Goal: Task Accomplishment & Management: Manage account settings

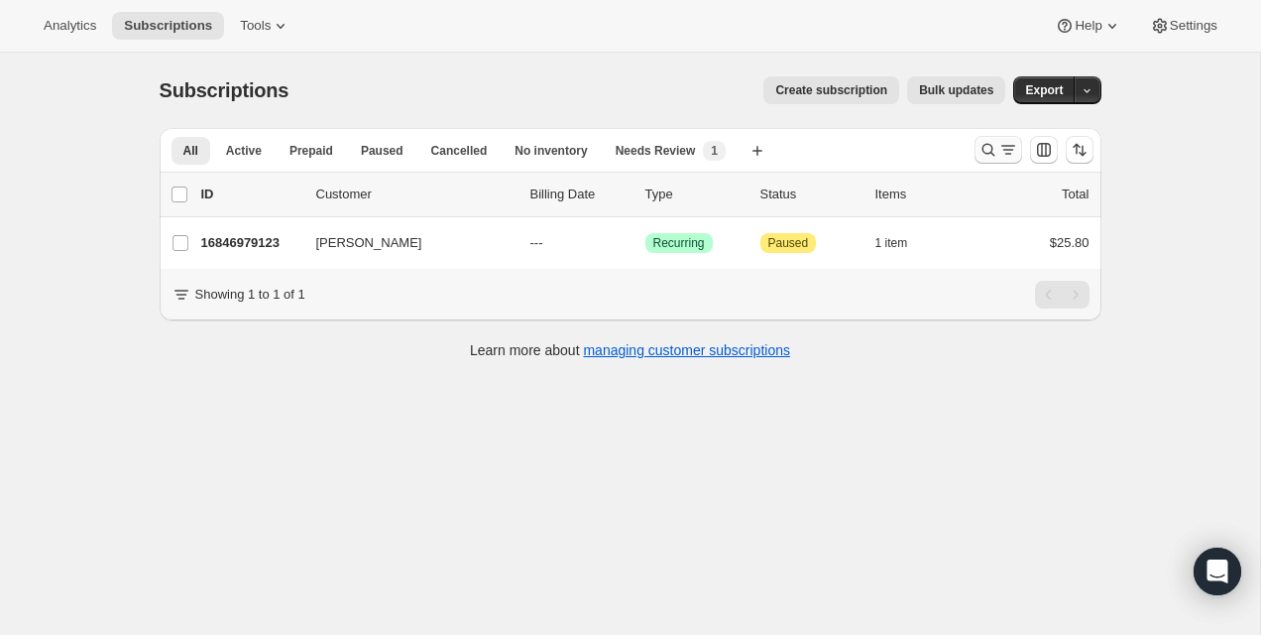
click at [984, 154] on icon "Search and filter results" at bounding box center [989, 150] width 20 height 20
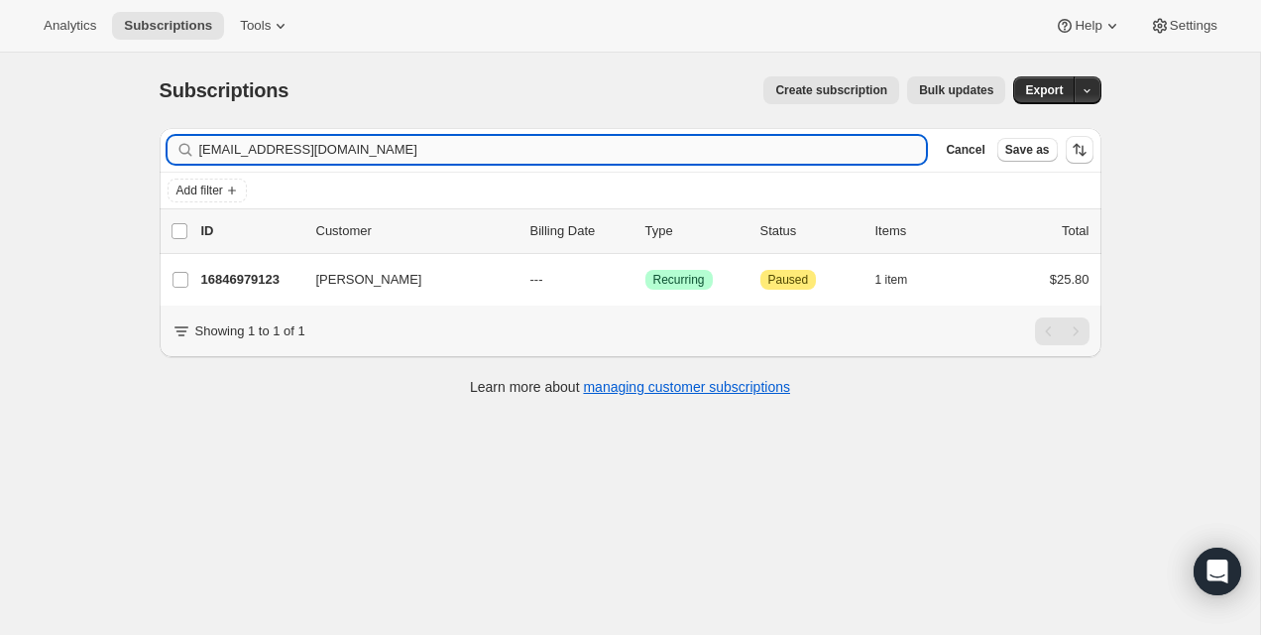
click at [767, 153] on input "[EMAIL_ADDRESS][DOMAIN_NAME]" at bounding box center [563, 150] width 728 height 28
click at [767, 153] on input "elychou@gmail.com" at bounding box center [563, 150] width 728 height 28
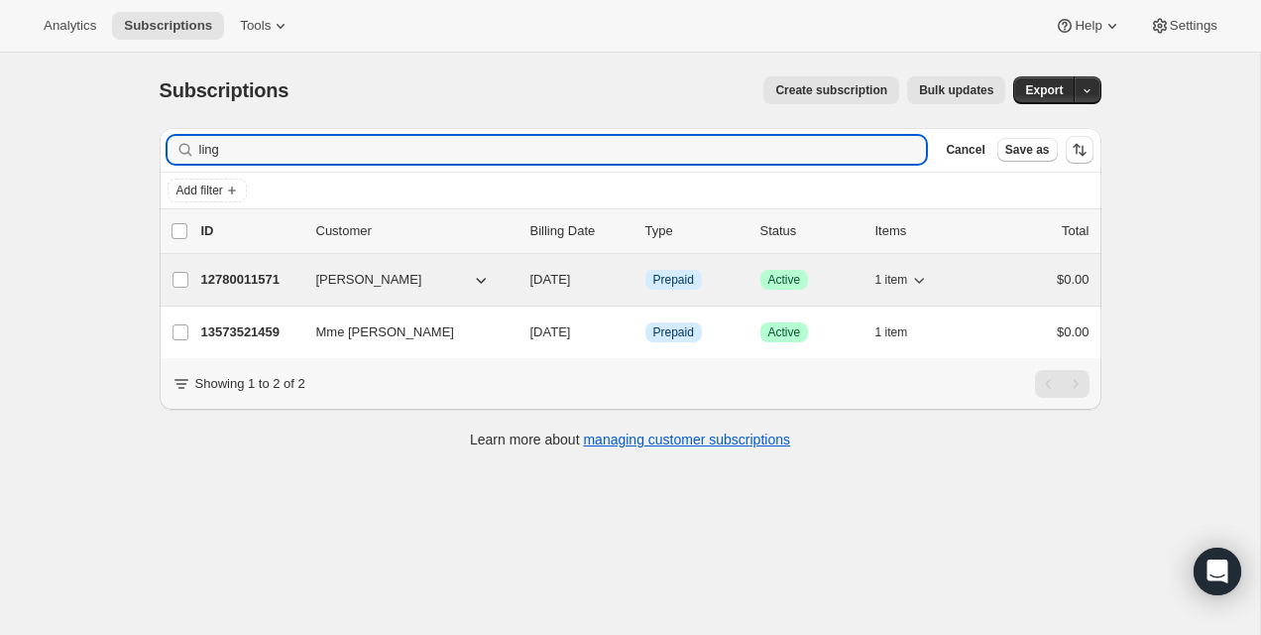
type input "ling"
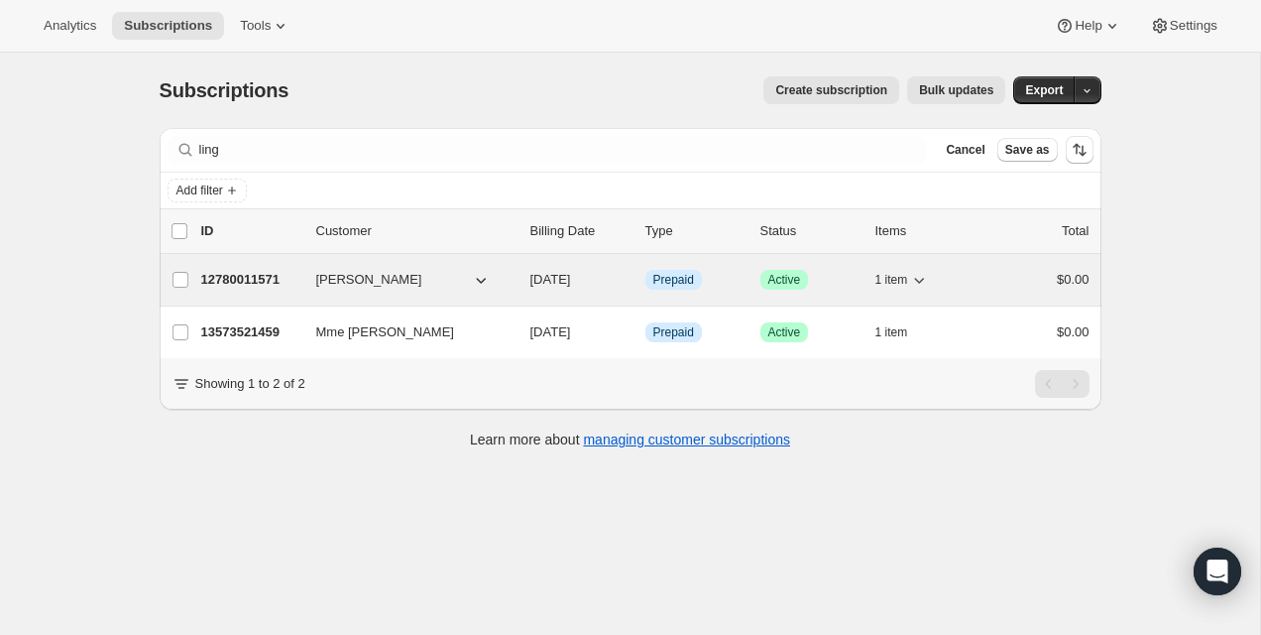
click at [221, 279] on p "12780011571" at bounding box center [250, 280] width 99 height 20
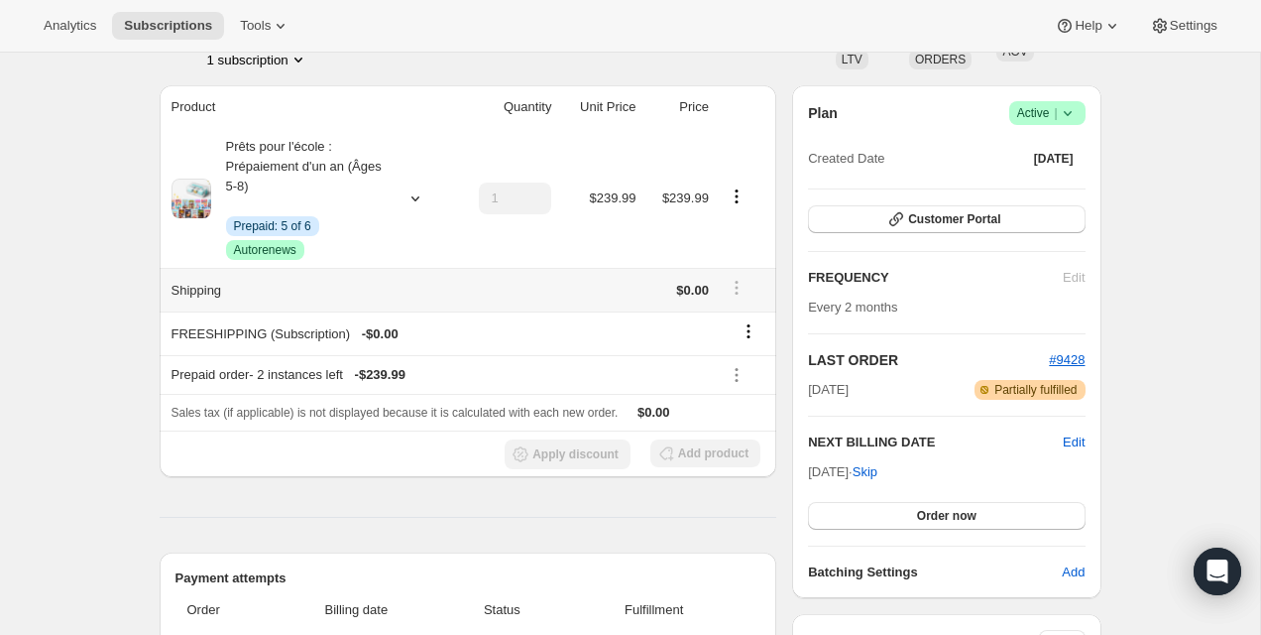
scroll to position [151, 0]
click at [923, 505] on button "Order now" at bounding box center [946, 515] width 277 height 28
click at [923, 505] on button "Click to confirm" at bounding box center [946, 515] width 277 height 28
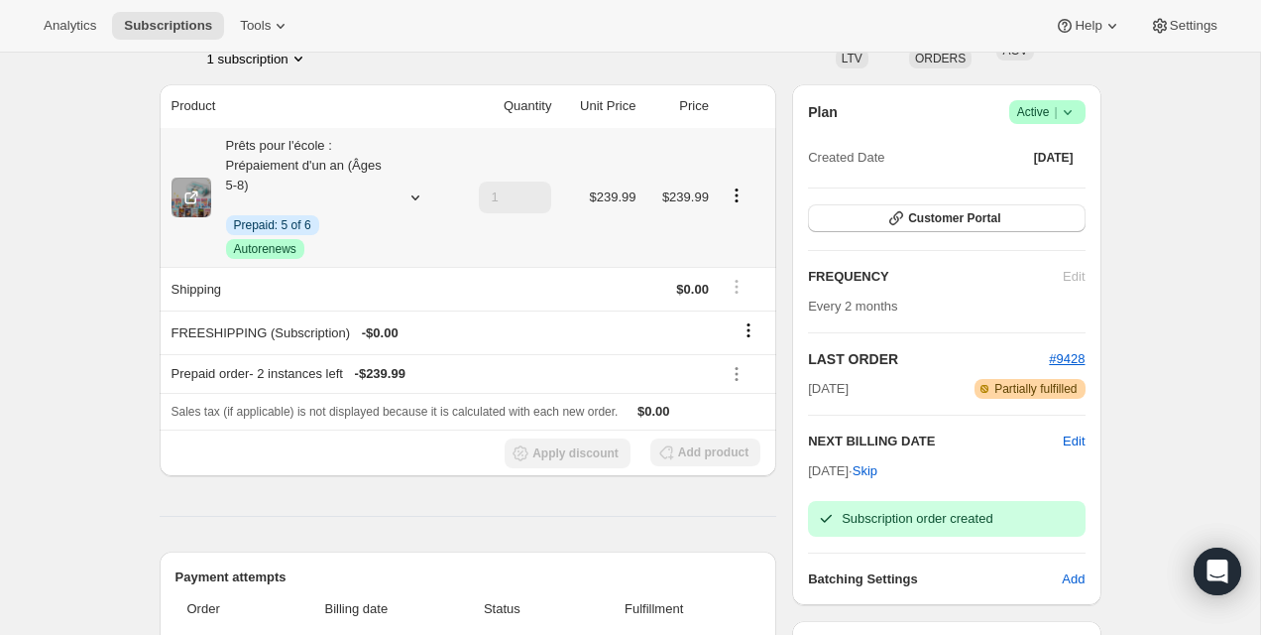
scroll to position [0, 0]
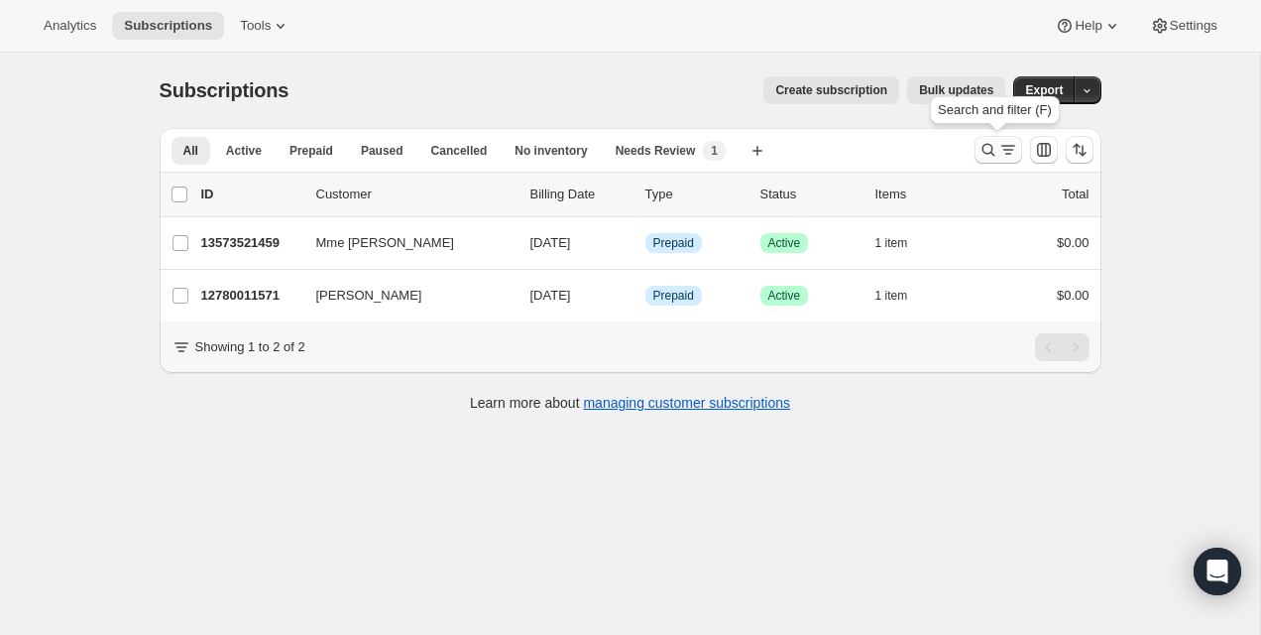
click at [996, 145] on icon "Search and filter results" at bounding box center [989, 150] width 20 height 20
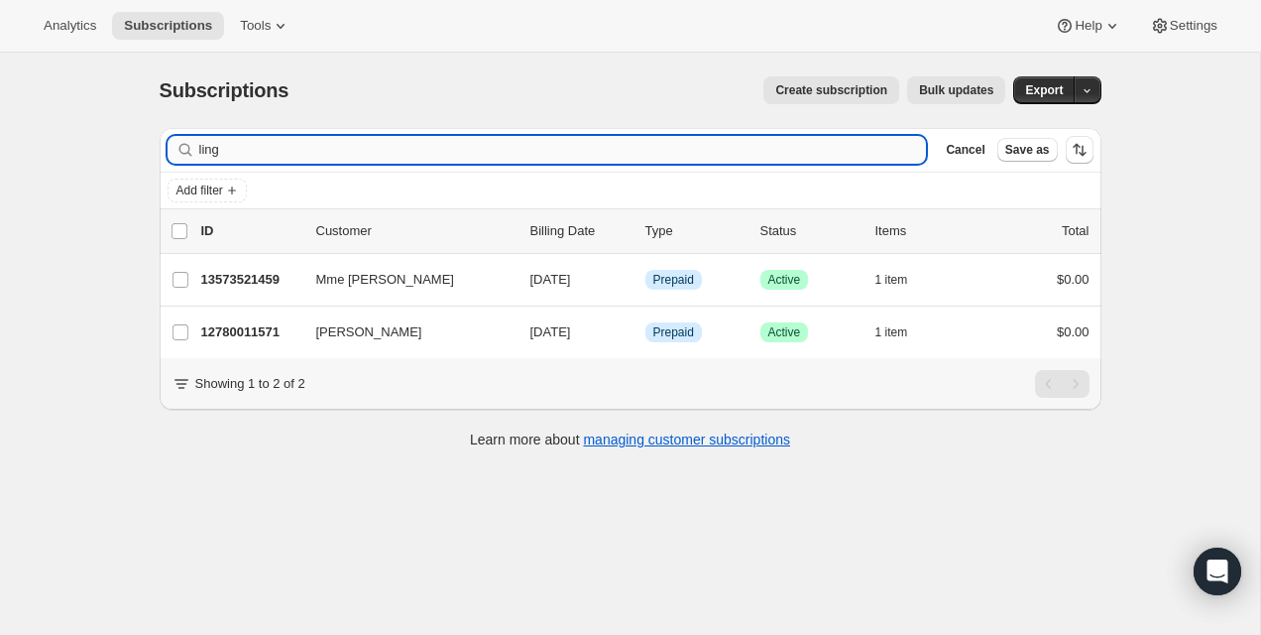
click at [523, 149] on input "ling" at bounding box center [563, 150] width 728 height 28
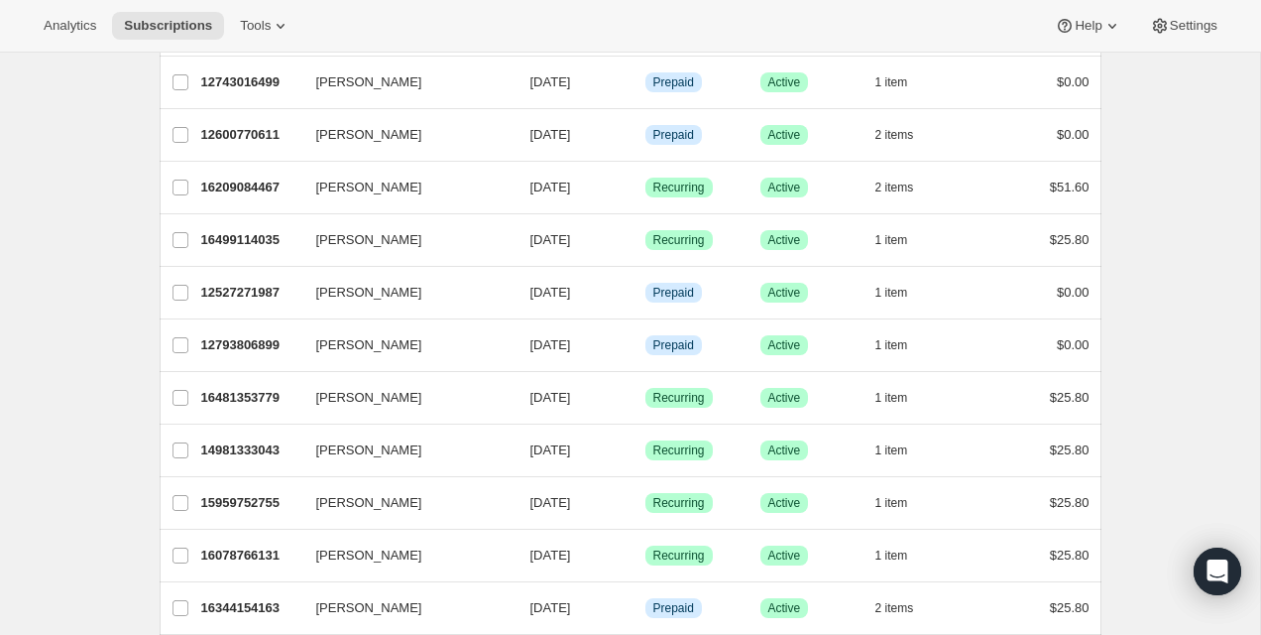
scroll to position [2357, 0]
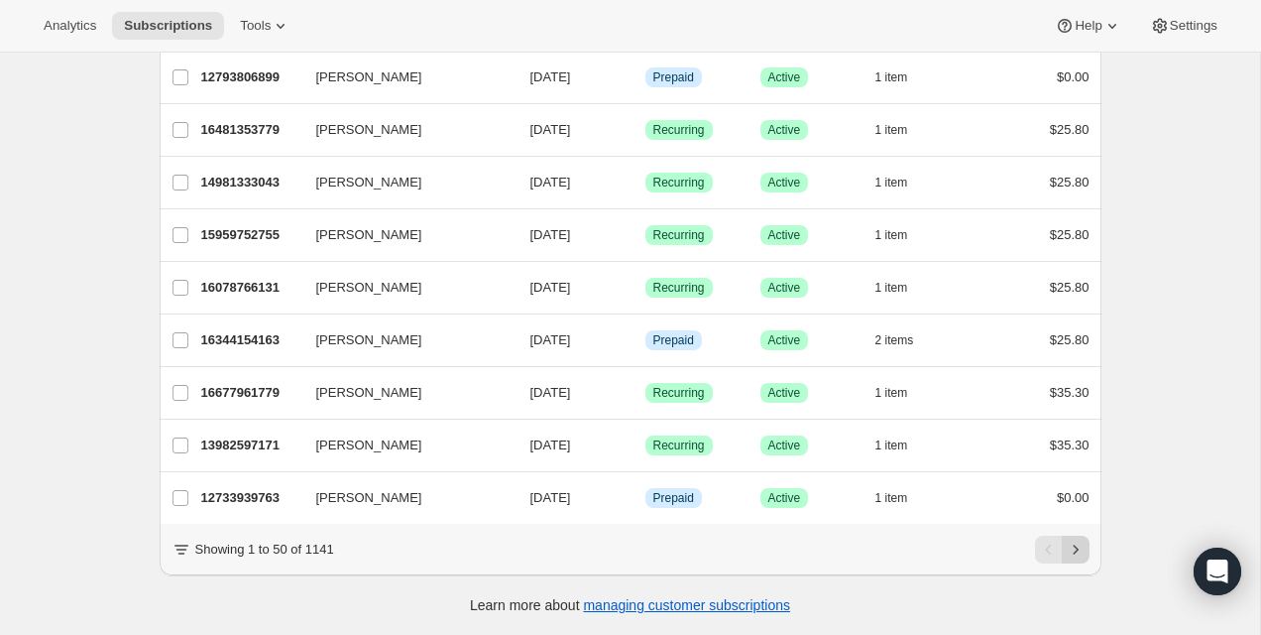
click at [1071, 548] on icon "Next" at bounding box center [1076, 549] width 20 height 20
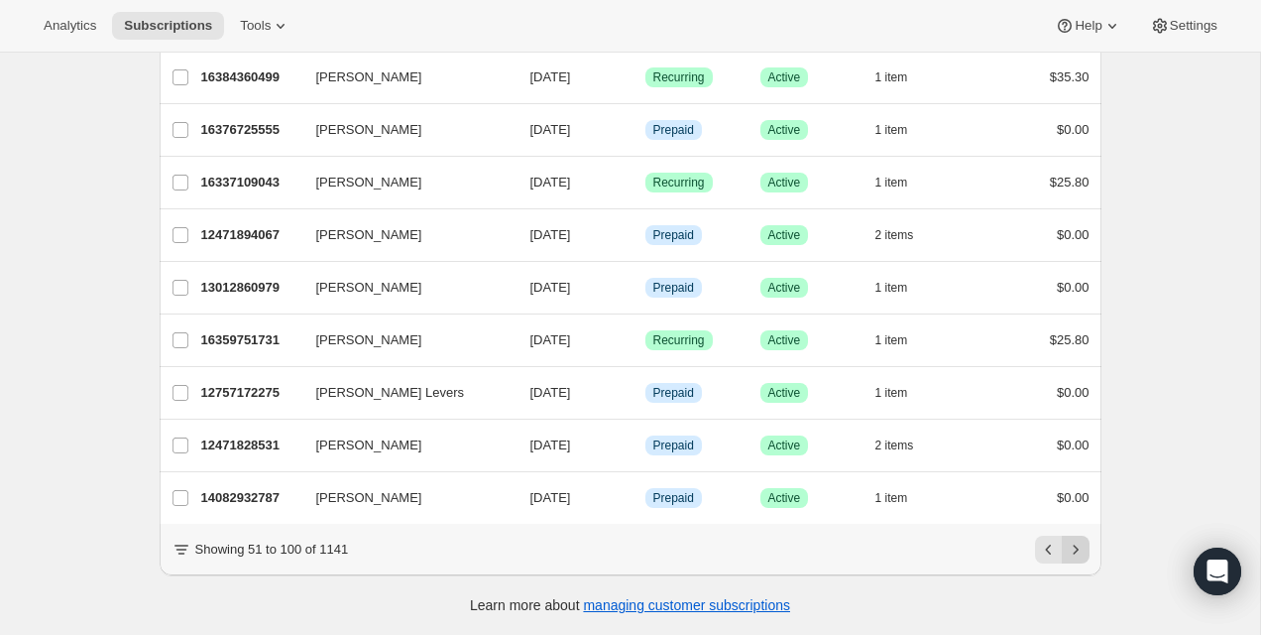
click at [1071, 548] on icon "Next" at bounding box center [1076, 549] width 20 height 20
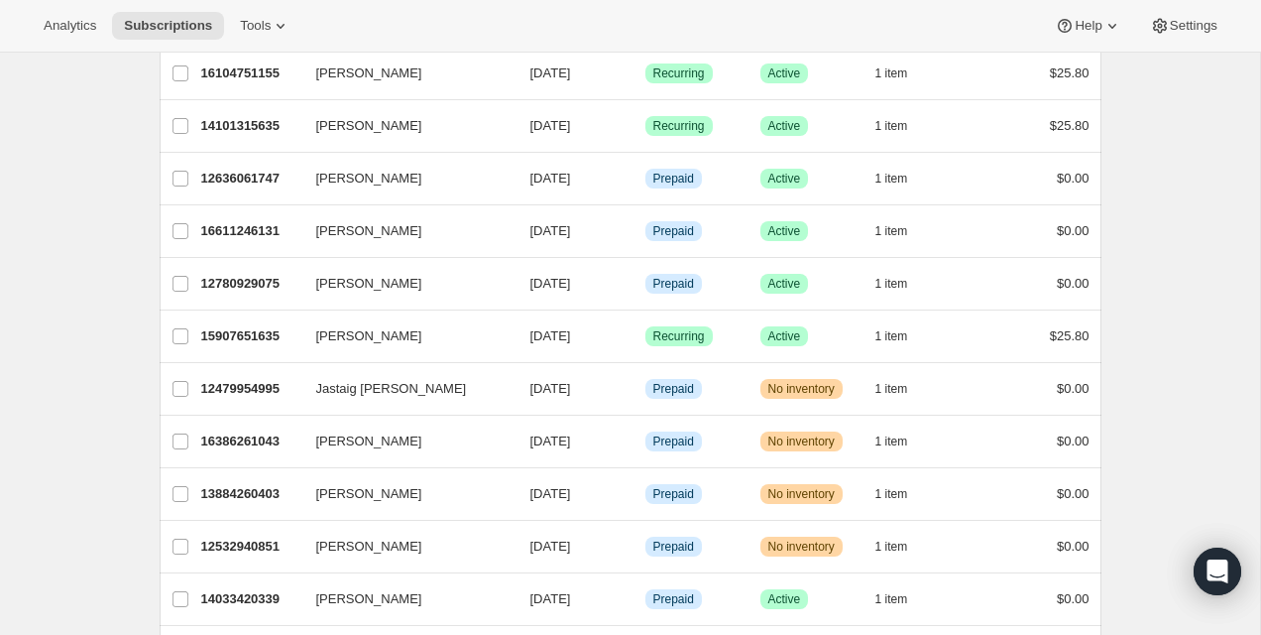
scroll to position [0, 0]
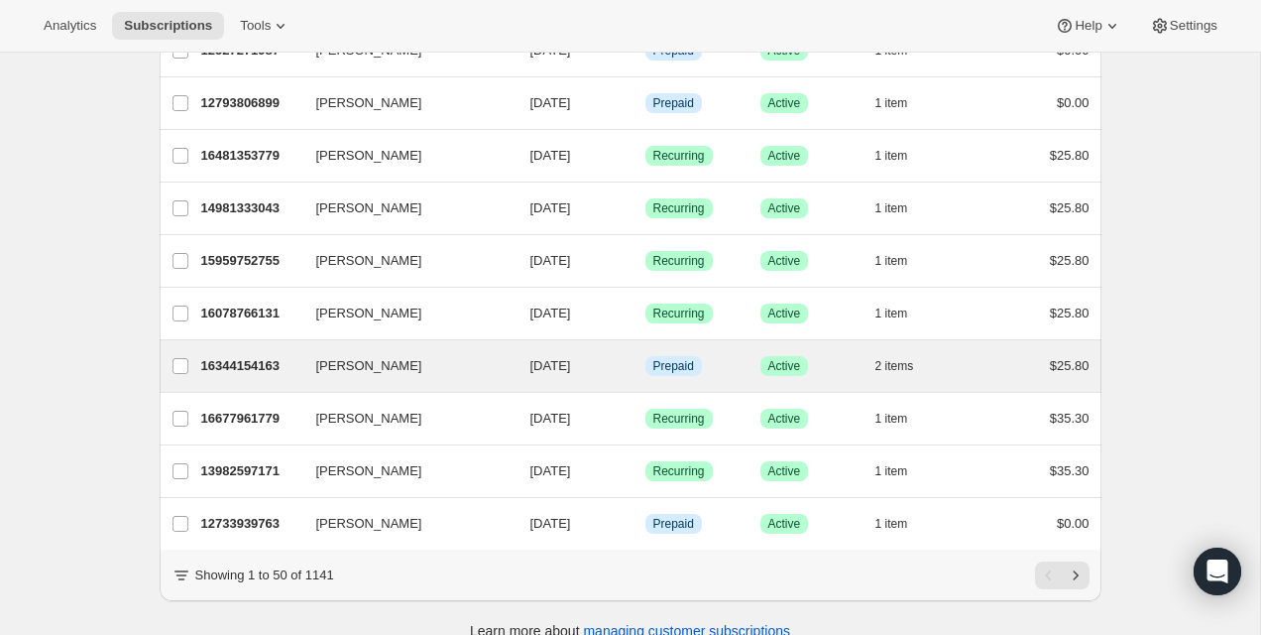
scroll to position [2320, 0]
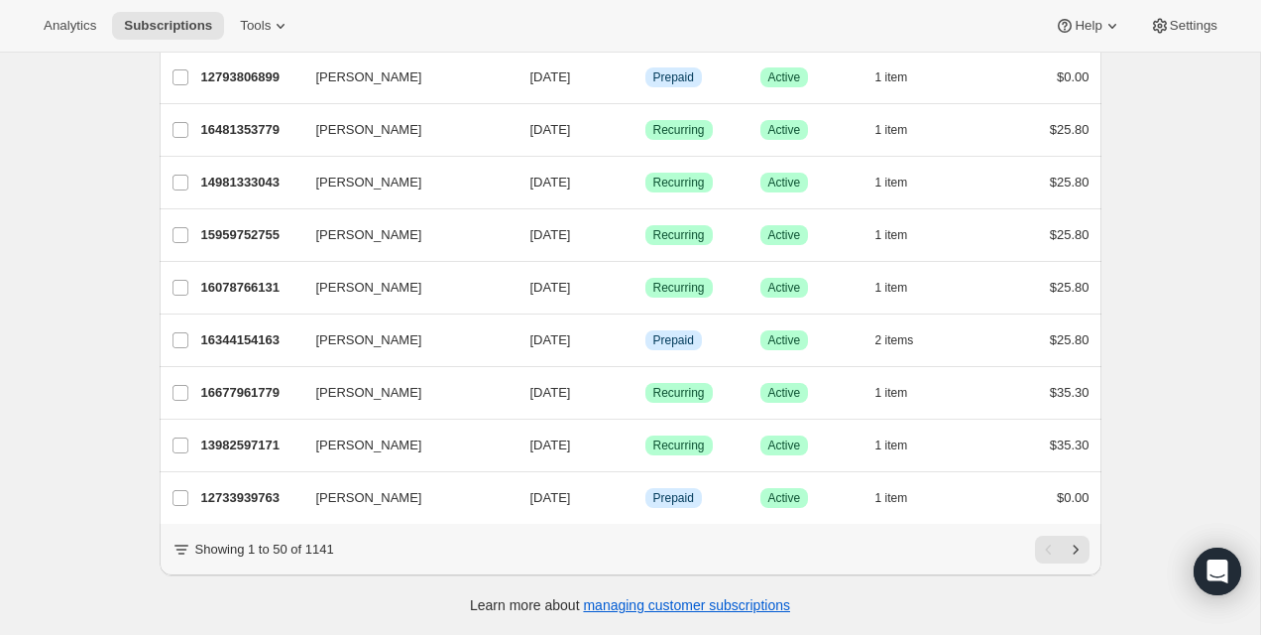
click at [1095, 553] on div "Showing 1 to 50 of 1141" at bounding box center [631, 550] width 942 height 52
click at [1071, 547] on icon "Next" at bounding box center [1076, 549] width 20 height 20
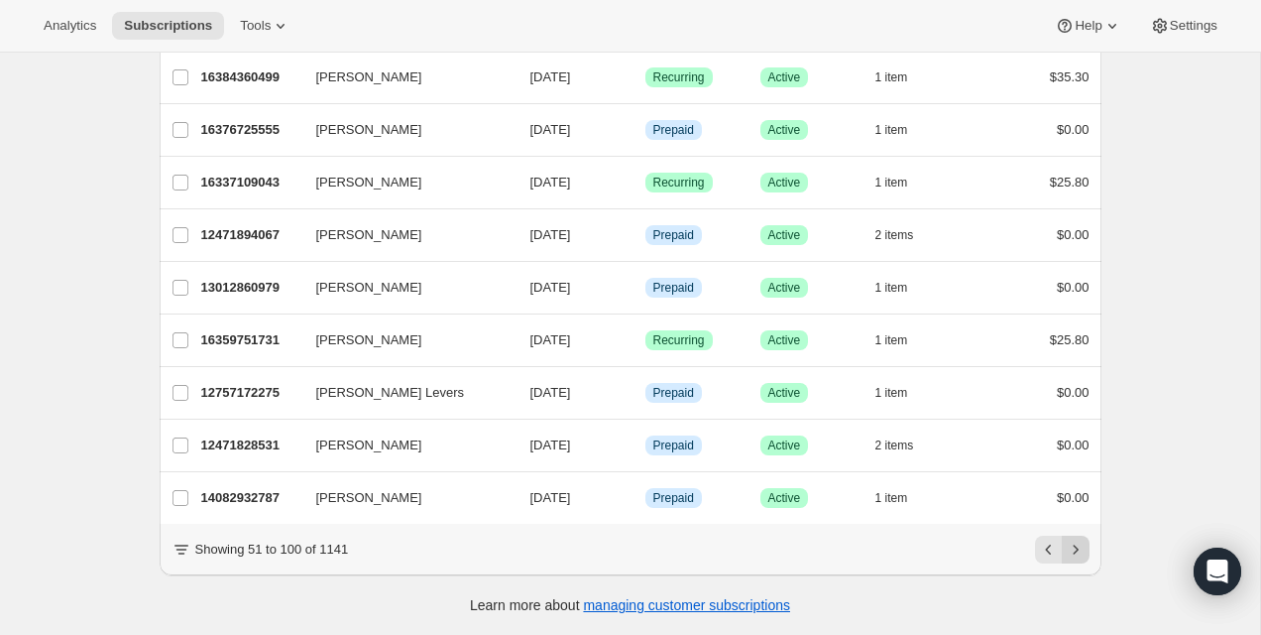
click at [1077, 545] on icon "Next" at bounding box center [1076, 549] width 20 height 20
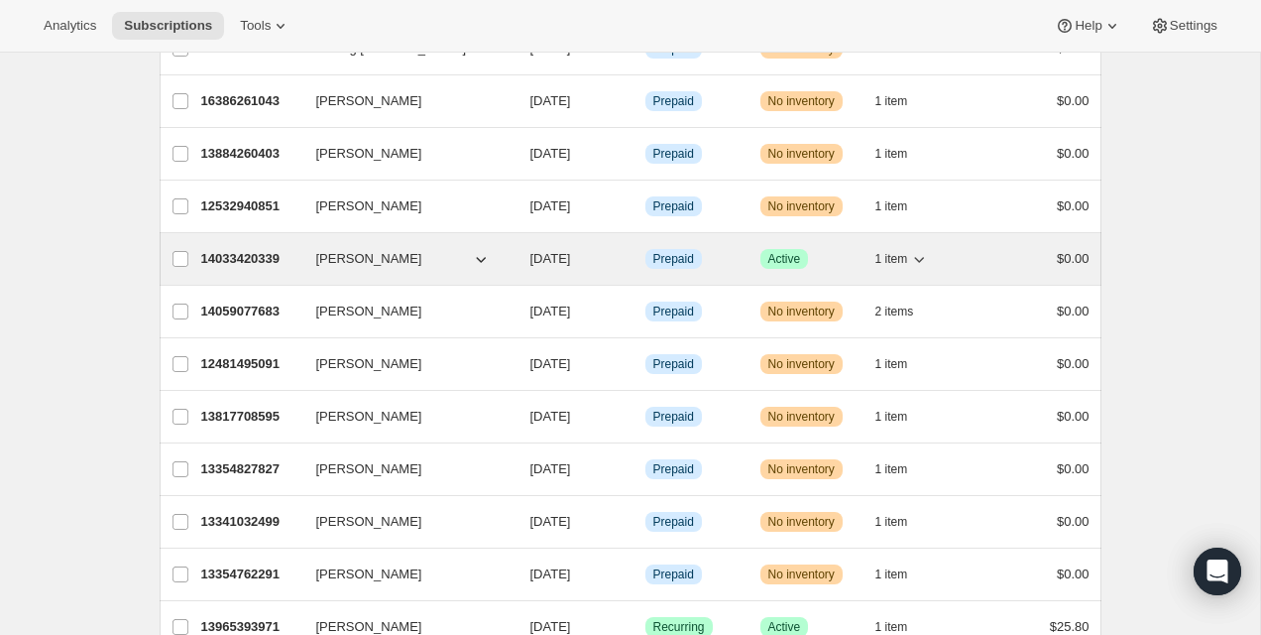
scroll to position [462, 0]
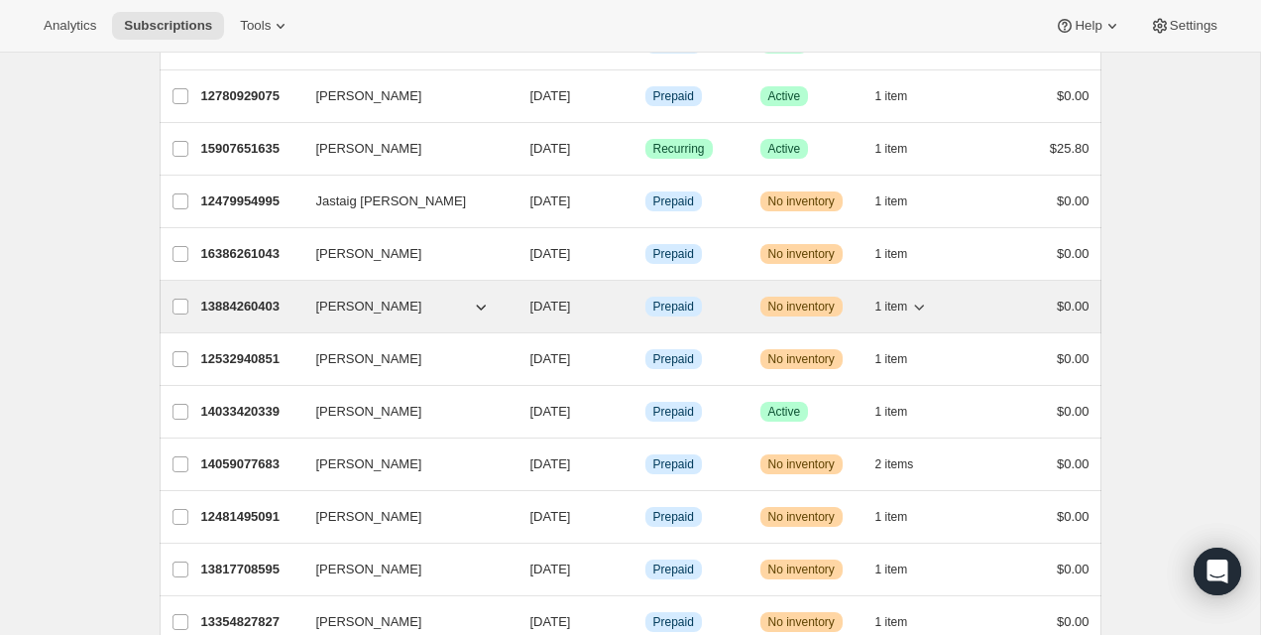
click at [249, 308] on p "13884260403" at bounding box center [250, 306] width 99 height 20
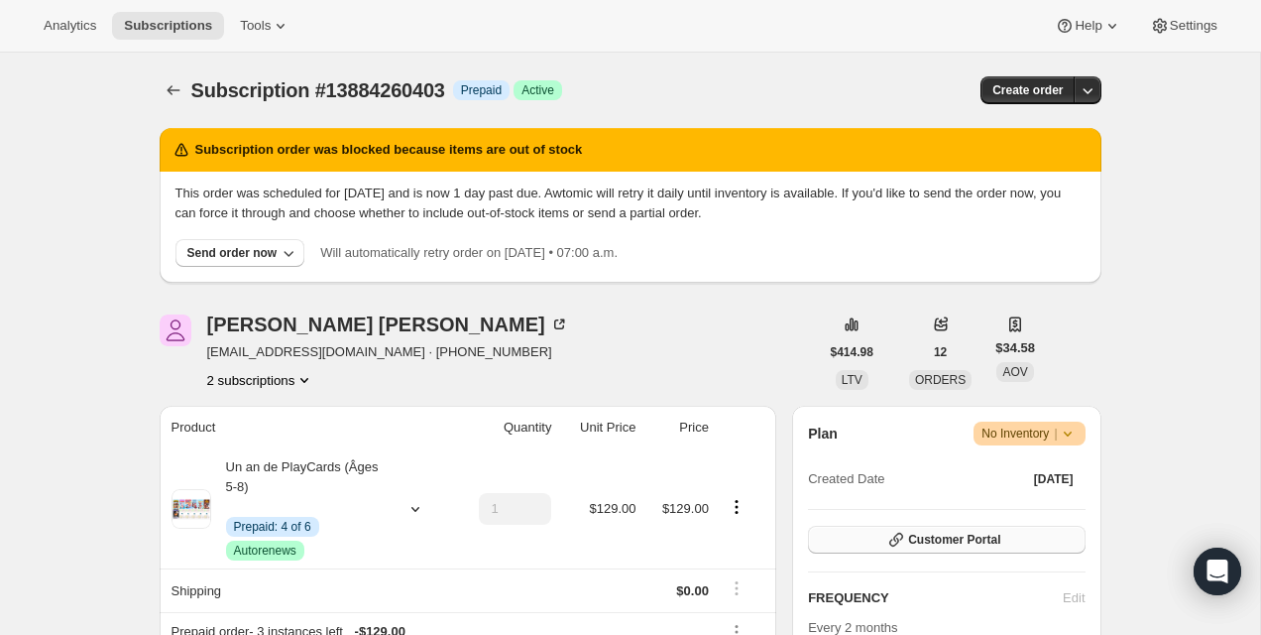
click at [955, 536] on span "Customer Portal" at bounding box center [954, 540] width 92 height 16
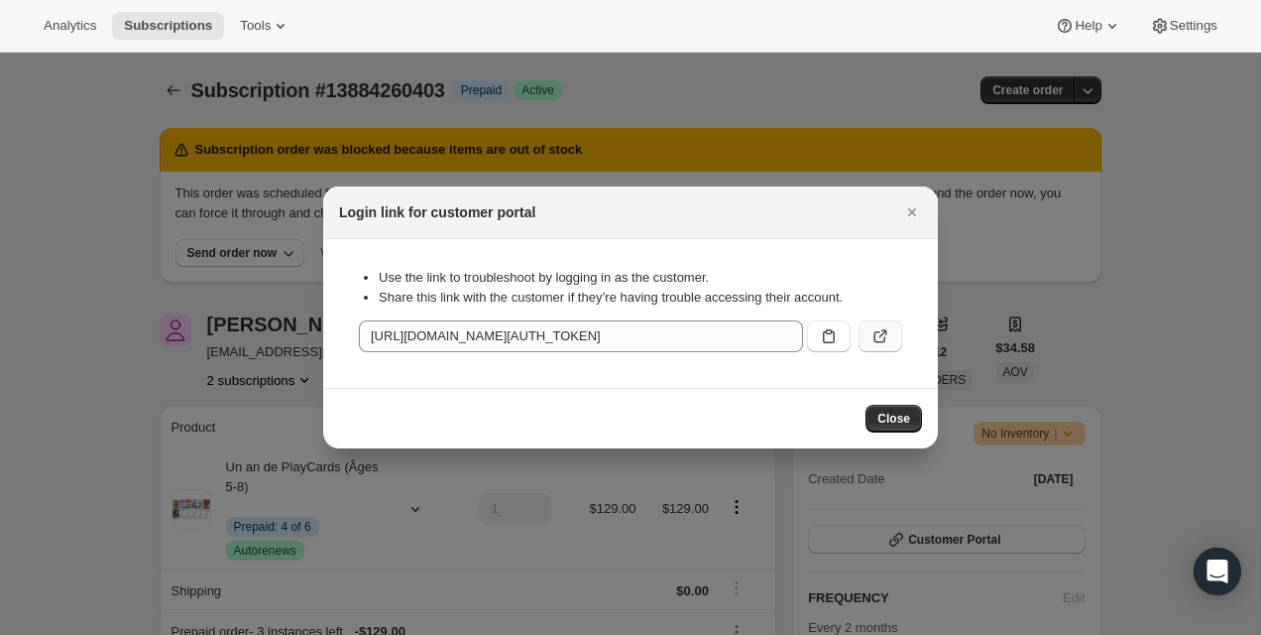
click at [877, 337] on icon ":rc4:" at bounding box center [881, 336] width 20 height 20
click at [914, 211] on icon "Close" at bounding box center [912, 212] width 20 height 20
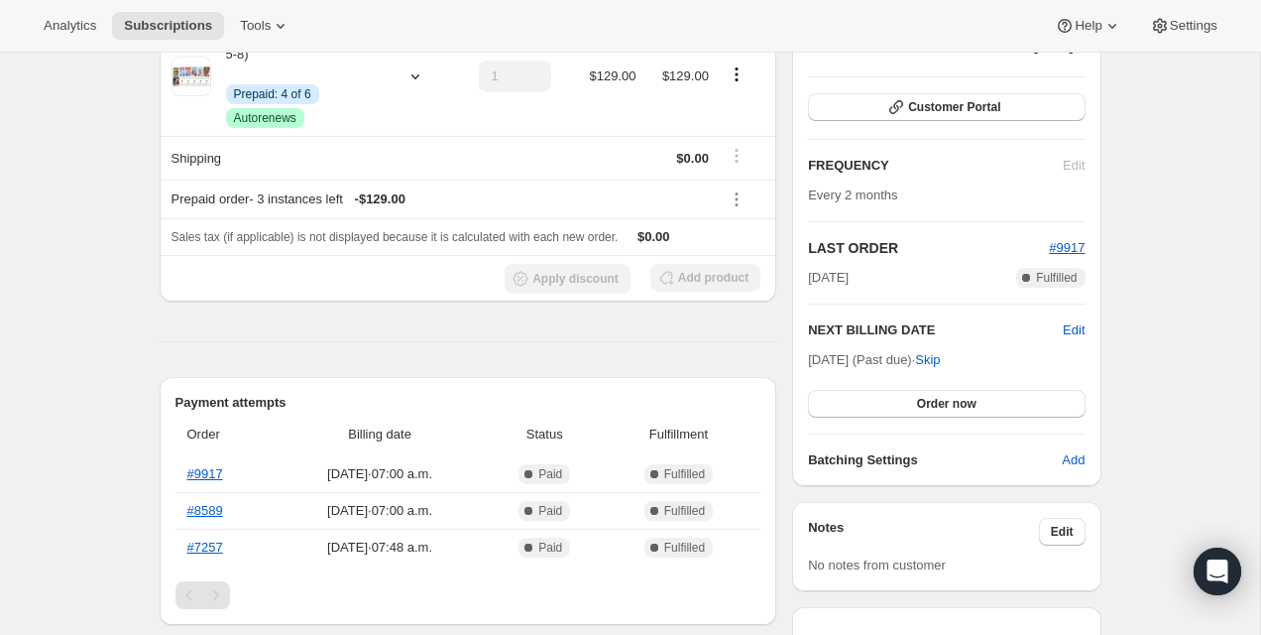
scroll to position [476, 0]
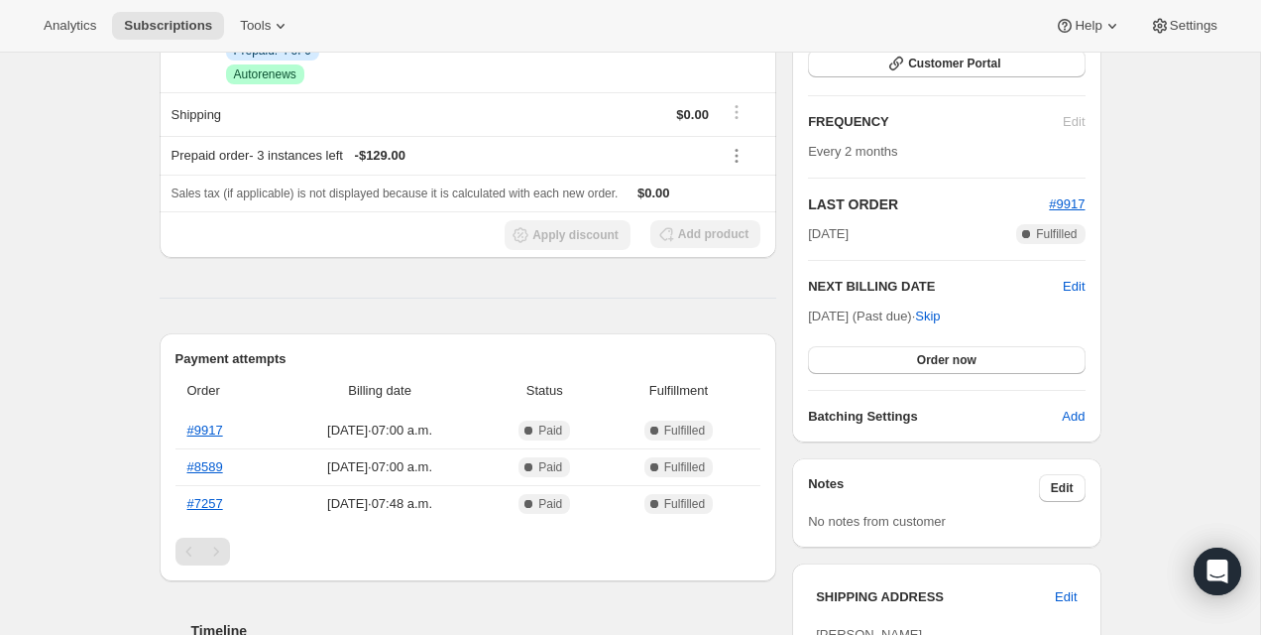
click at [921, 392] on div "Plan Warning No Inventory | Created Date Mar 10, 2025 Customer Portal FREQUENCY…" at bounding box center [946, 185] width 277 height 481
click at [923, 359] on span "Order now" at bounding box center [946, 360] width 59 height 16
click at [923, 359] on span "Click to confirm" at bounding box center [946, 360] width 90 height 16
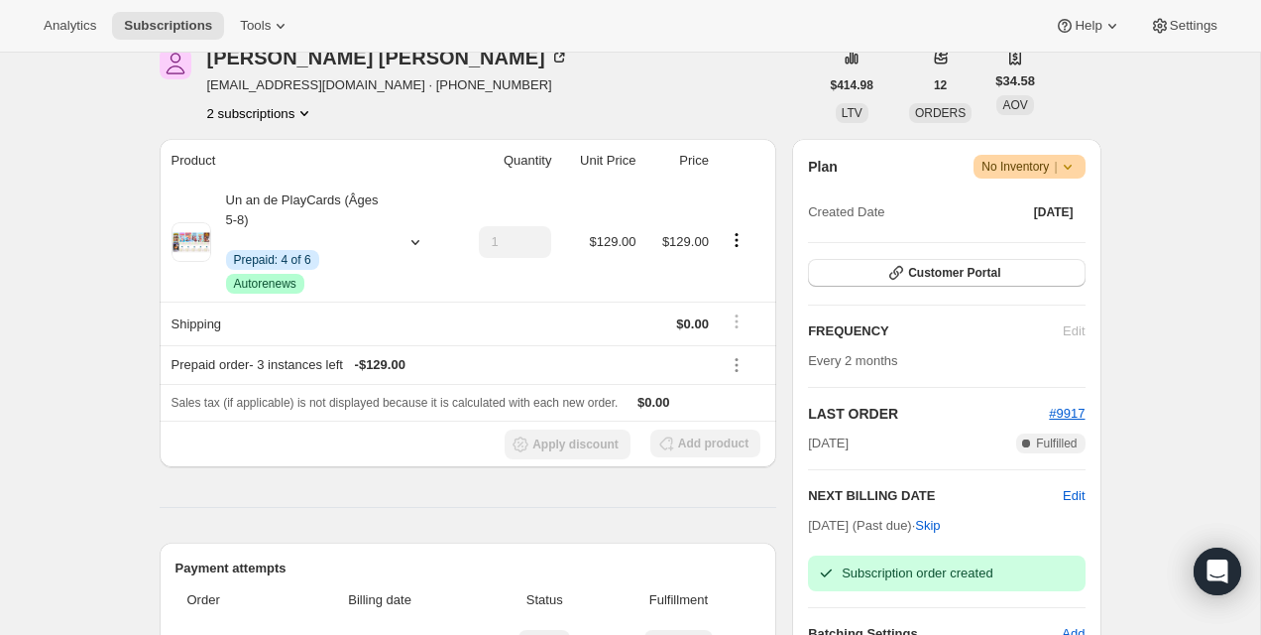
scroll to position [0, 0]
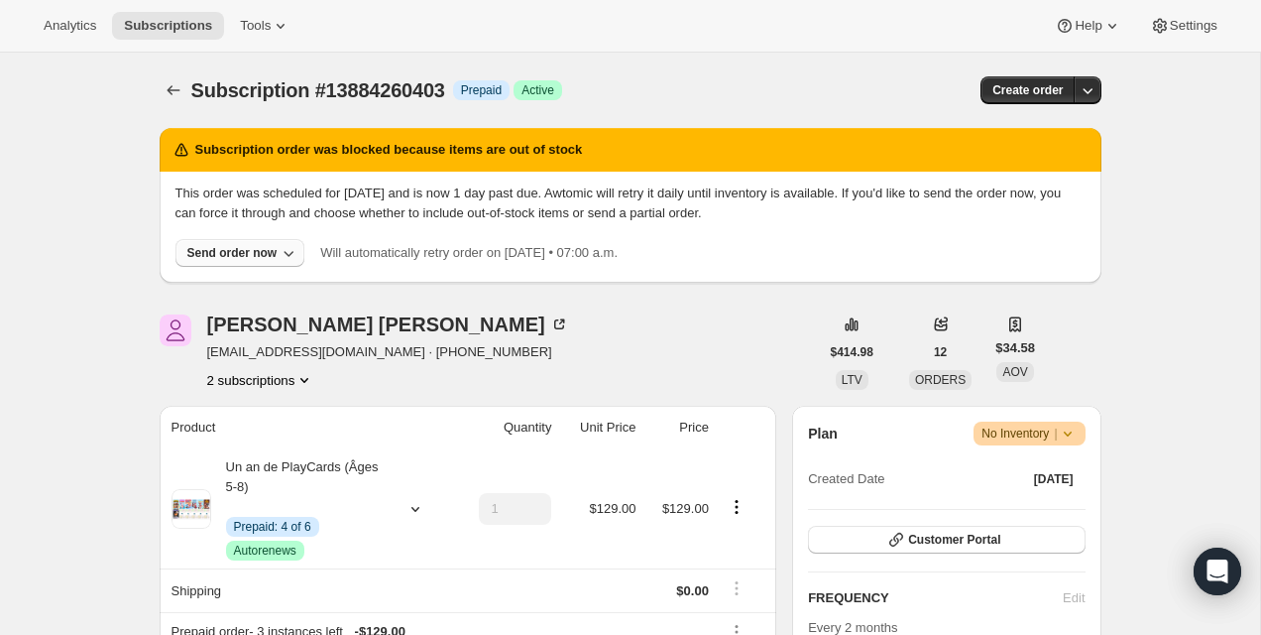
click at [285, 258] on icon "button" at bounding box center [289, 253] width 20 height 20
click at [286, 243] on icon "button" at bounding box center [289, 253] width 20 height 20
click at [272, 285] on span "Include sold-out items" at bounding box center [232, 295] width 210 height 20
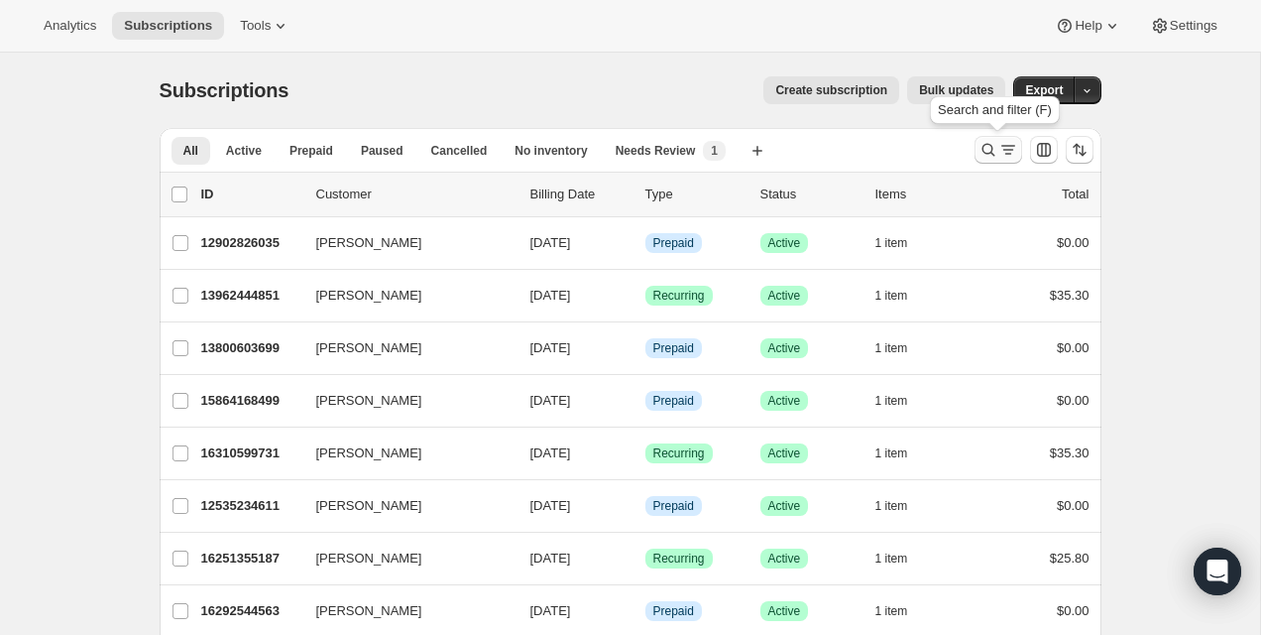
click at [996, 160] on button "Search and filter results" at bounding box center [999, 150] width 48 height 28
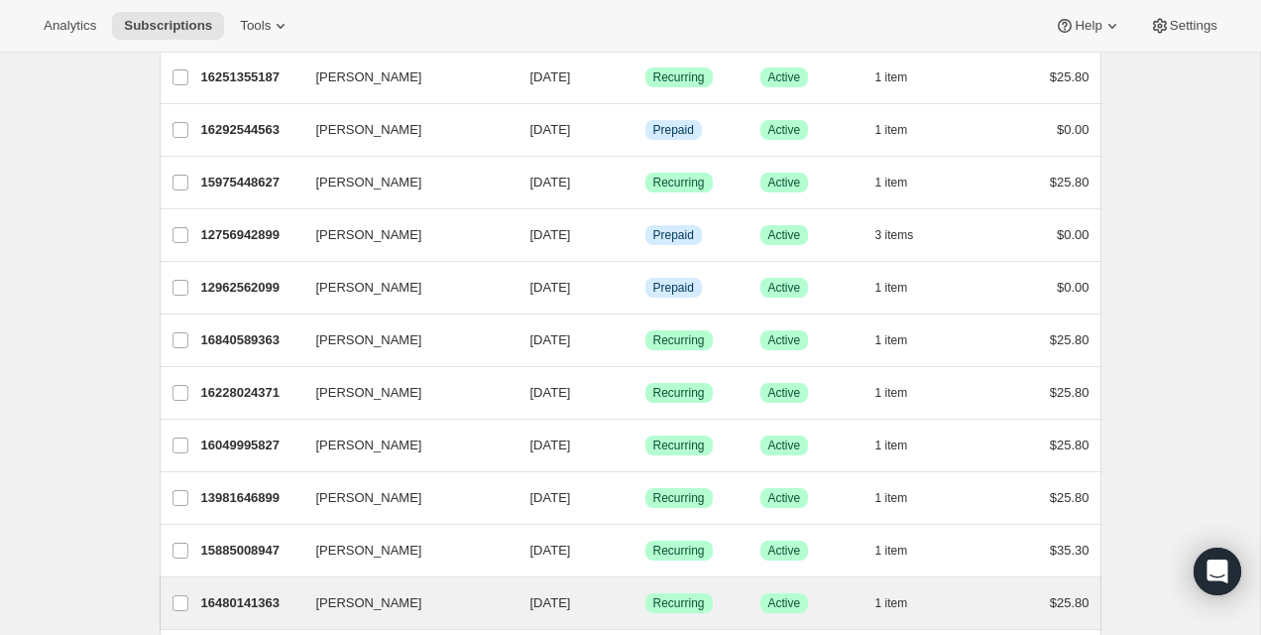
scroll to position [2357, 0]
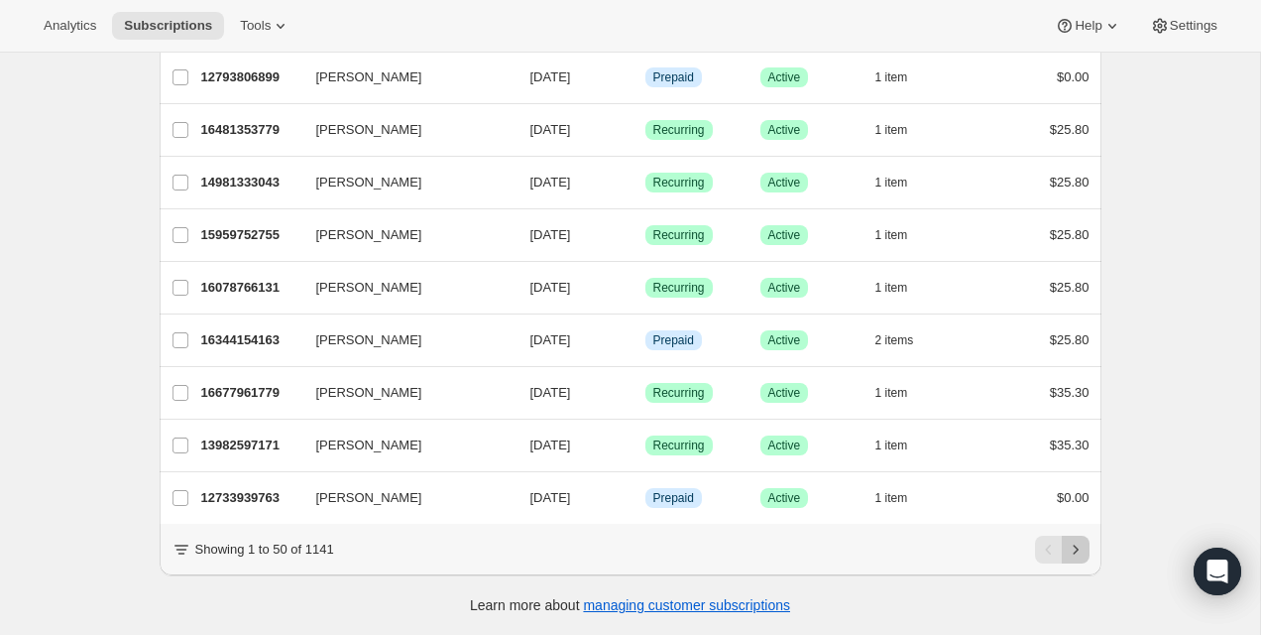
click at [1075, 561] on button "Next" at bounding box center [1076, 549] width 28 height 28
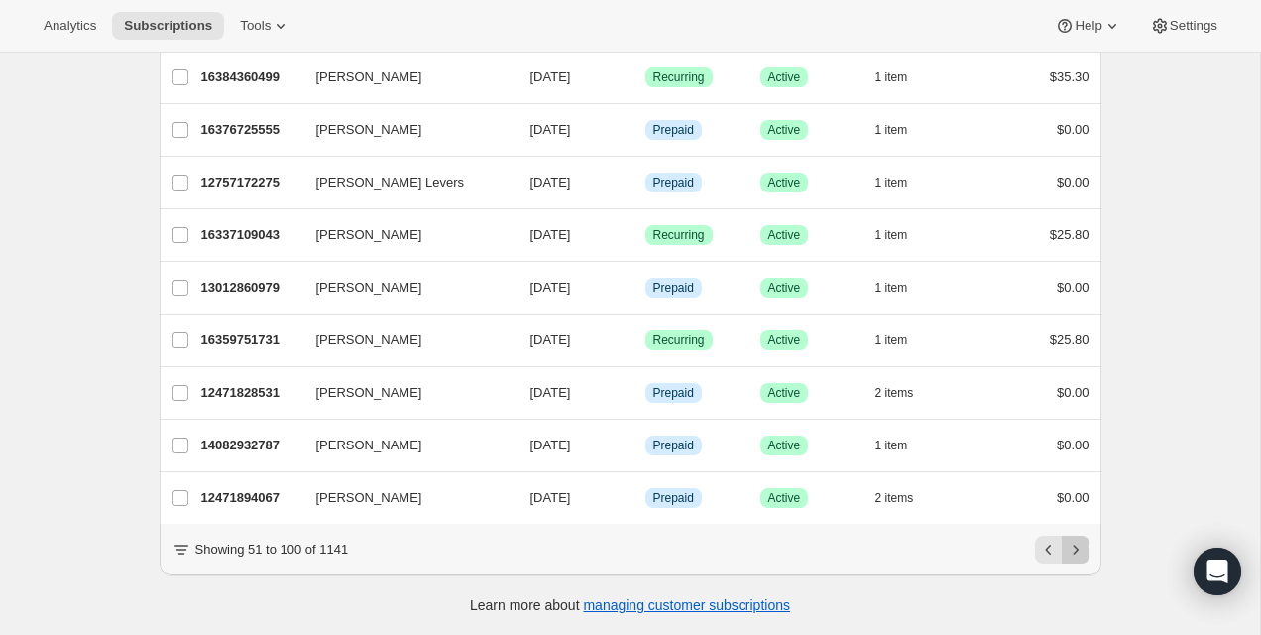
click at [1084, 546] on icon "Next" at bounding box center [1076, 549] width 20 height 20
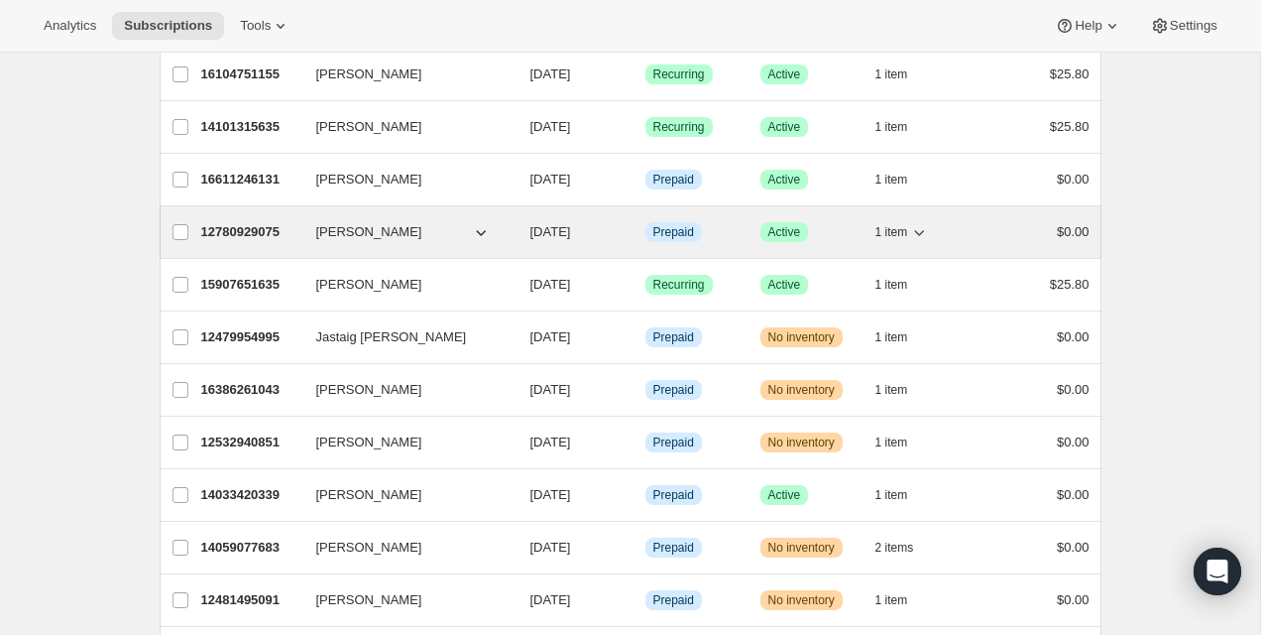
scroll to position [0, 0]
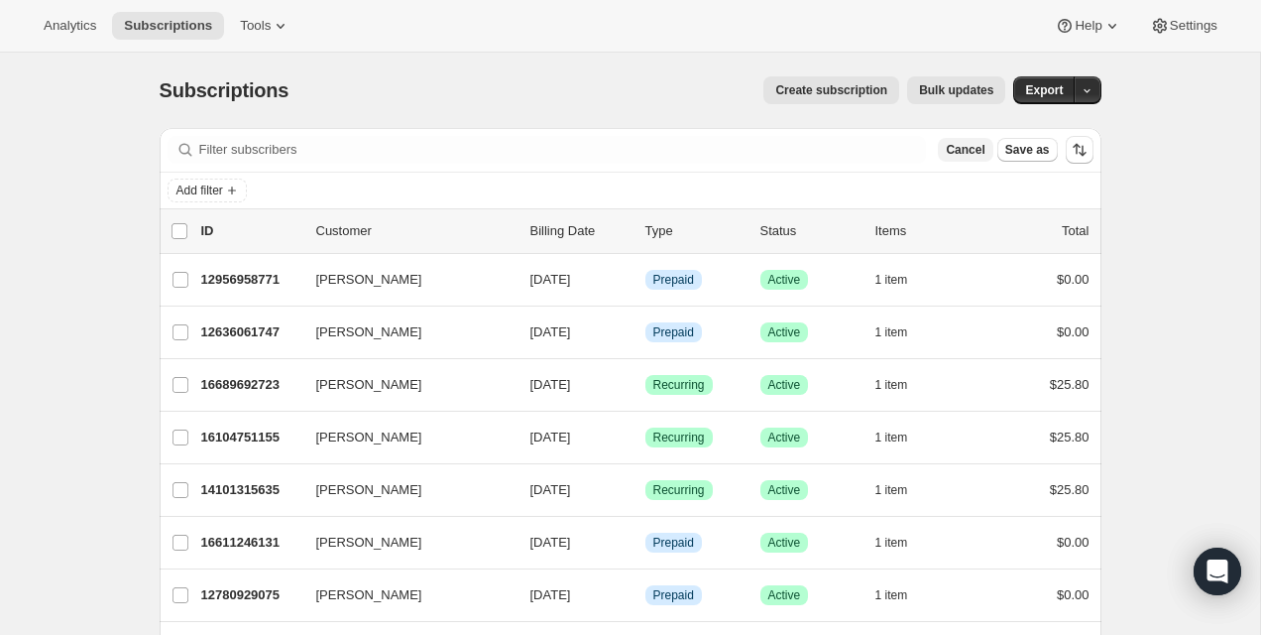
click at [955, 155] on span "Cancel" at bounding box center [965, 150] width 39 height 16
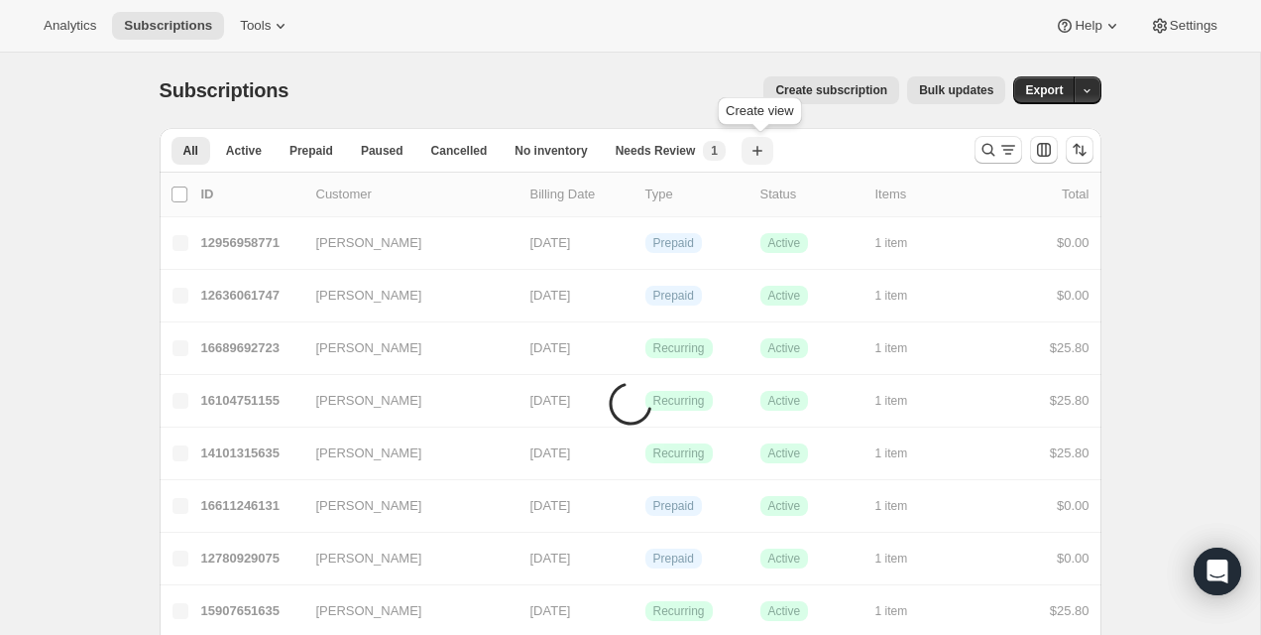
click at [768, 146] on icon "button" at bounding box center [758, 151] width 20 height 20
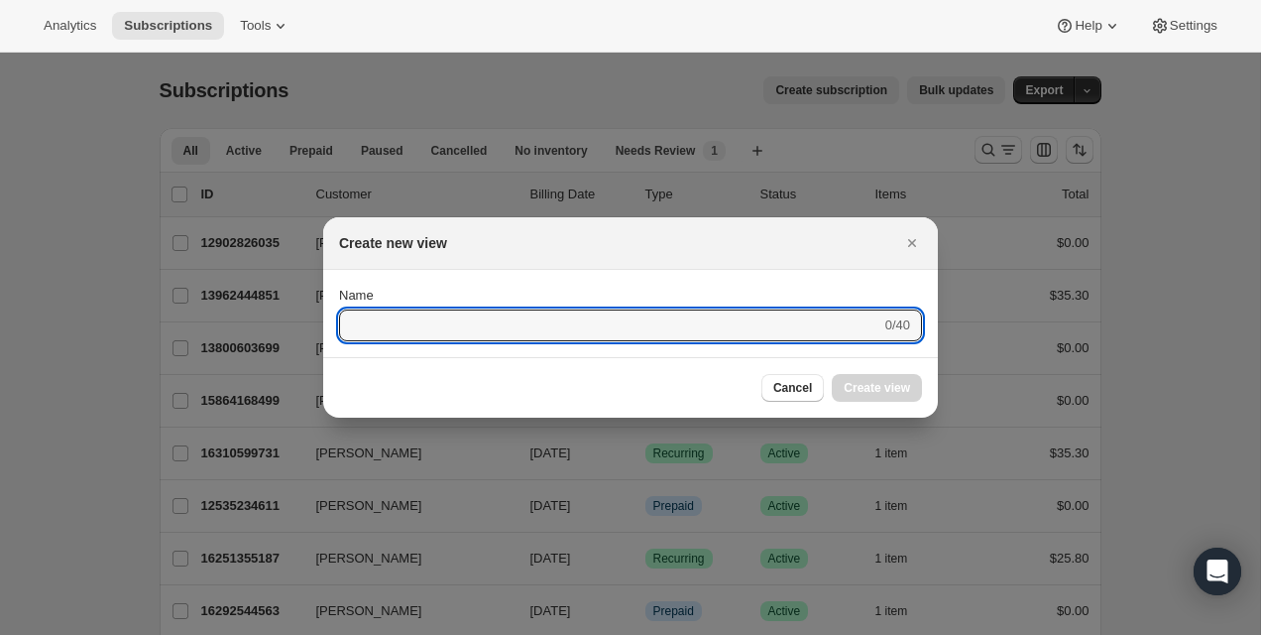
click at [918, 258] on div "Create new view" at bounding box center [630, 243] width 615 height 53
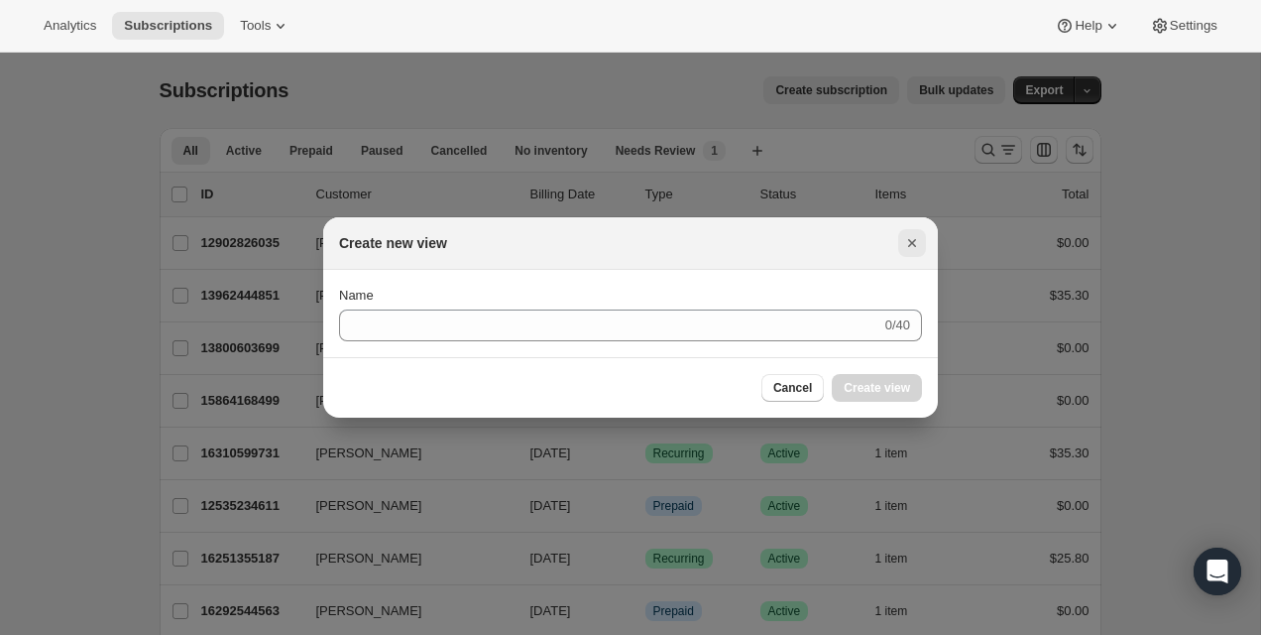
click at [918, 245] on icon "Close" at bounding box center [912, 243] width 20 height 20
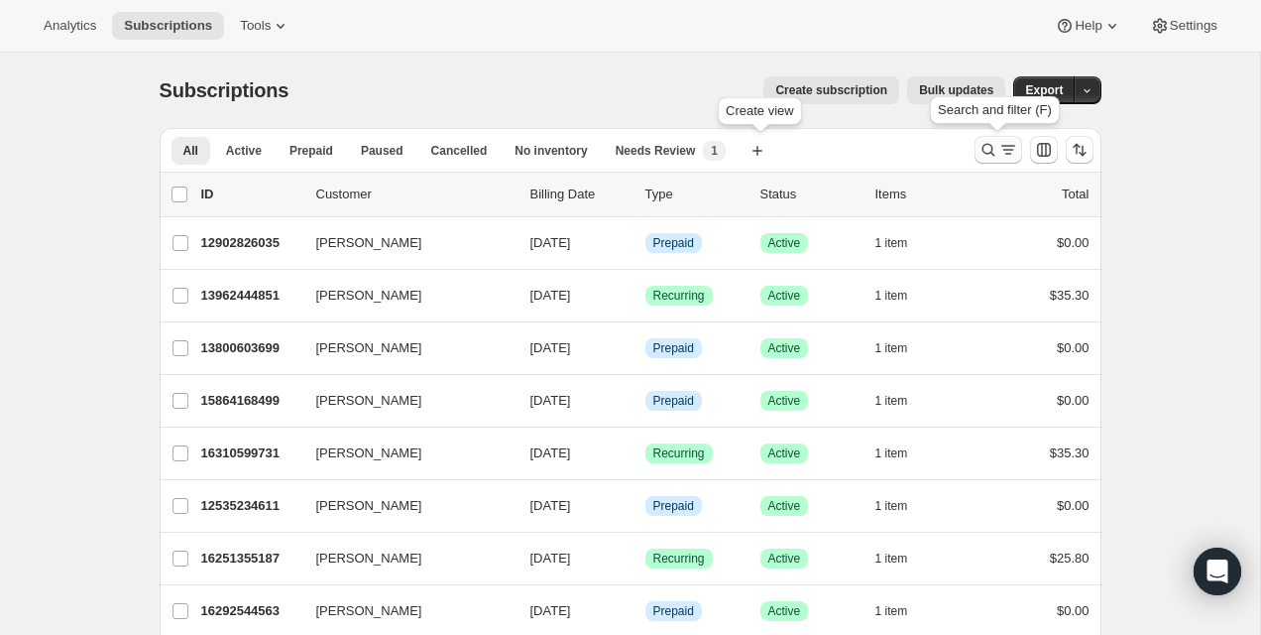
click at [982, 154] on icon "Search and filter results" at bounding box center [989, 150] width 20 height 20
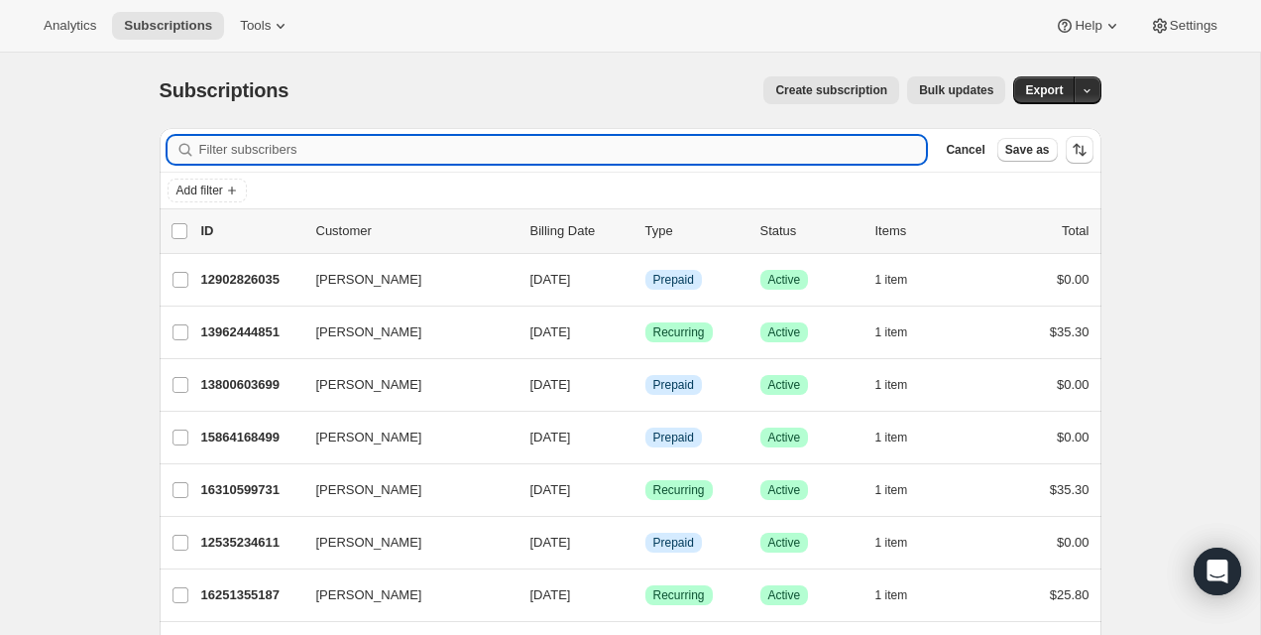
click at [840, 161] on input "Filter subscribers" at bounding box center [563, 150] width 728 height 28
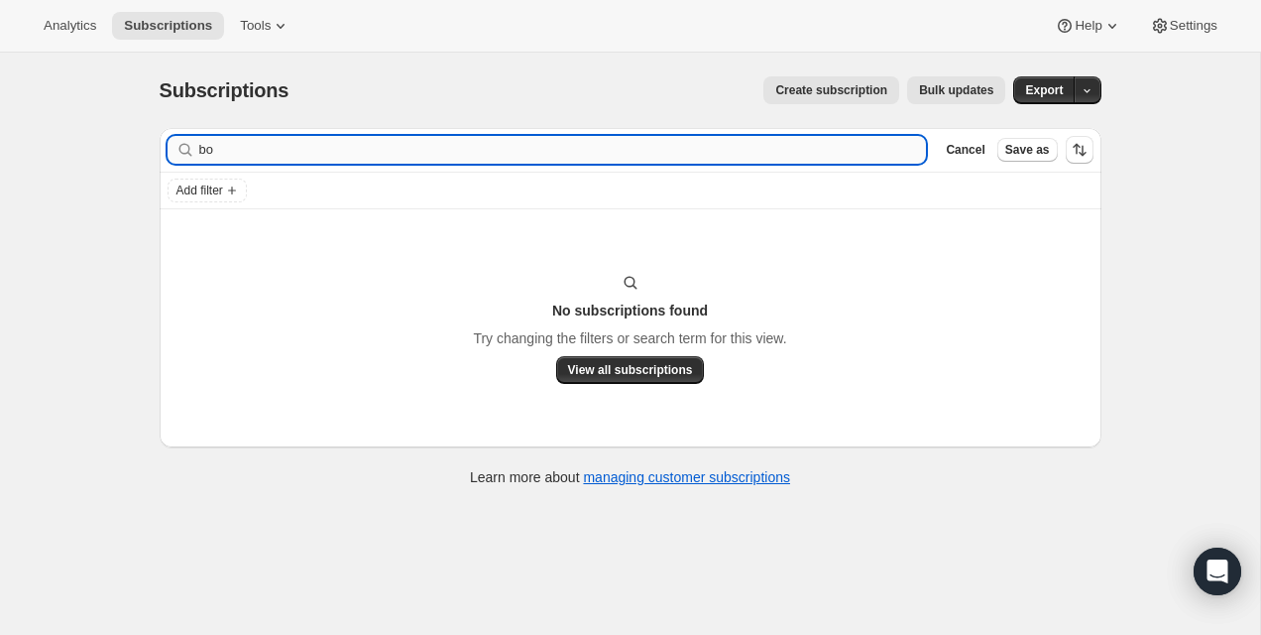
type input "b"
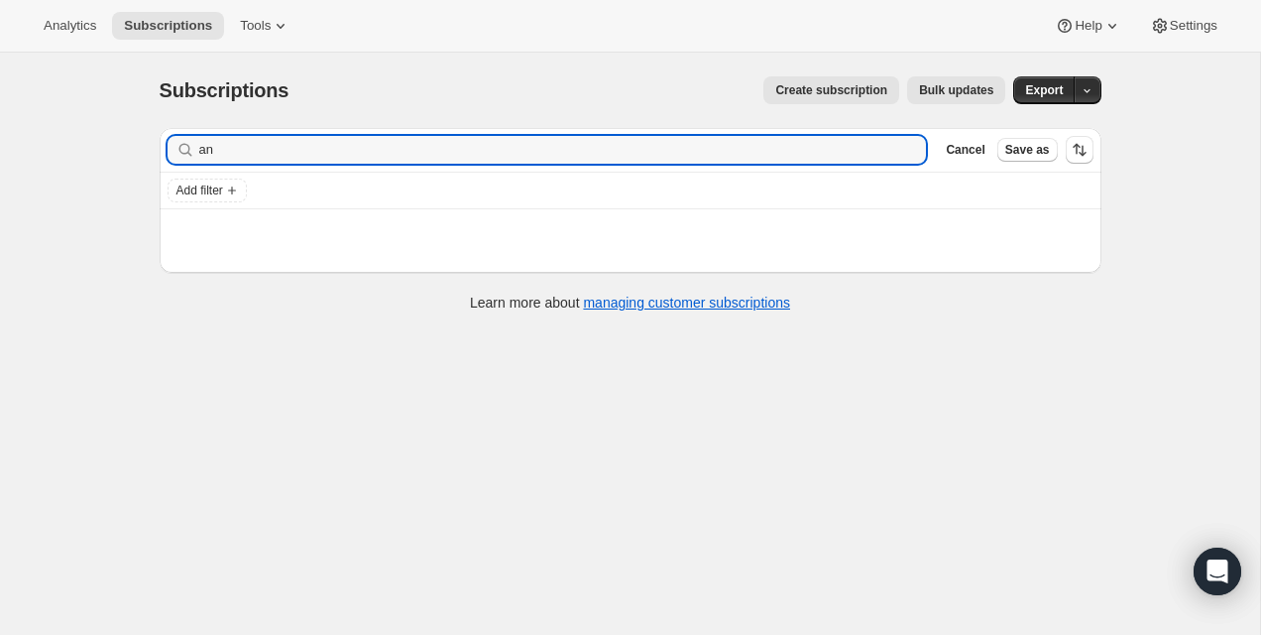
type input "a"
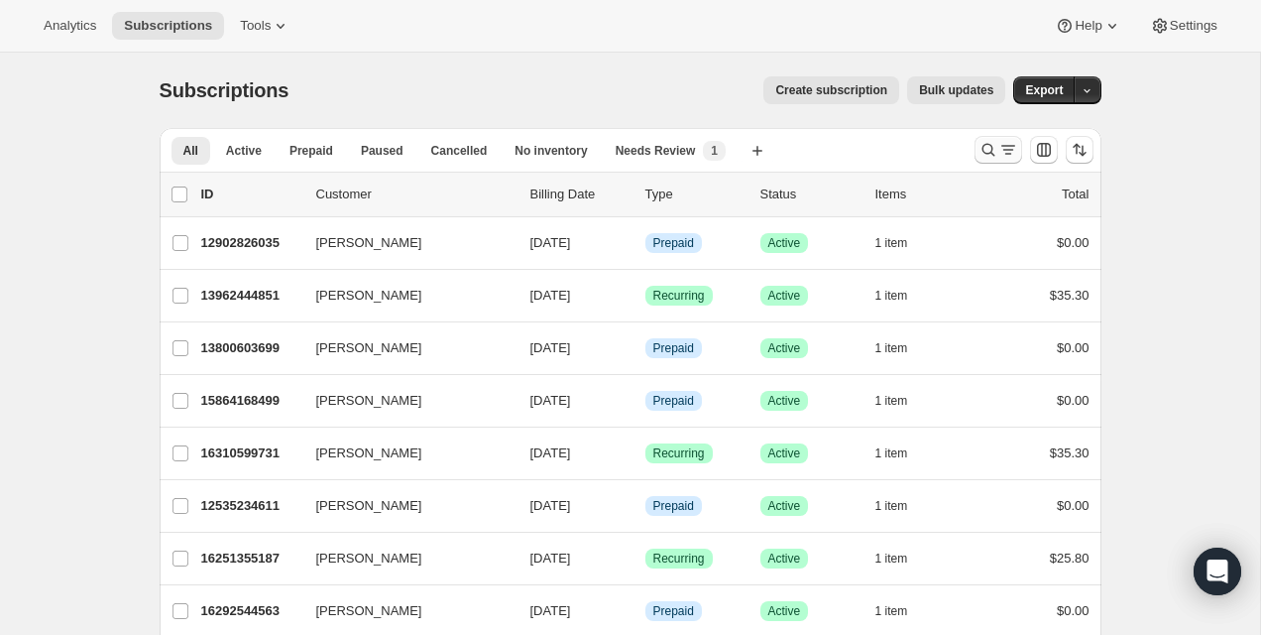
click at [987, 148] on icon "Search and filter results" at bounding box center [989, 150] width 20 height 20
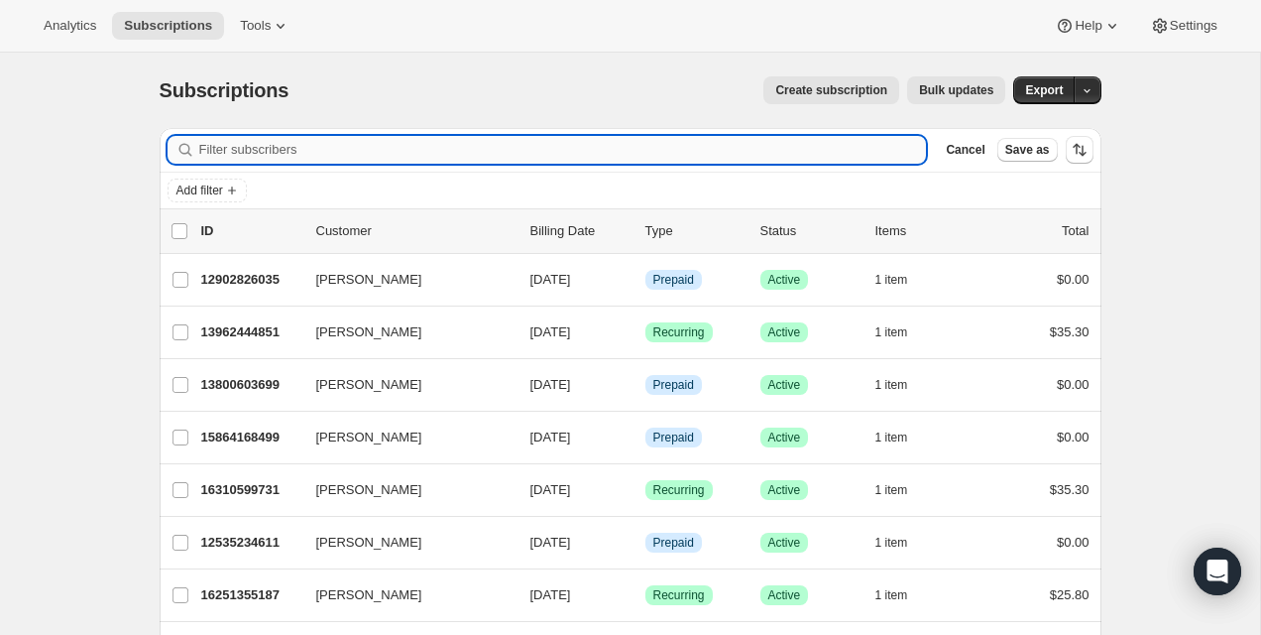
click at [881, 148] on input "Filter subscribers" at bounding box center [563, 150] width 728 height 28
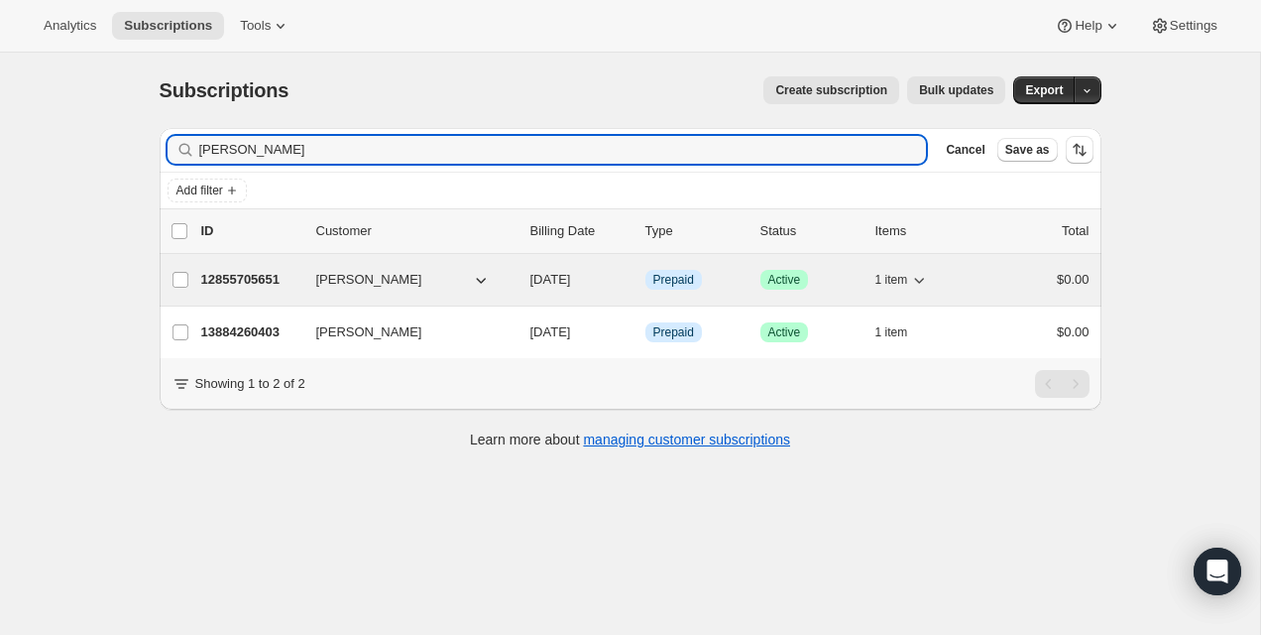
type input "[PERSON_NAME]"
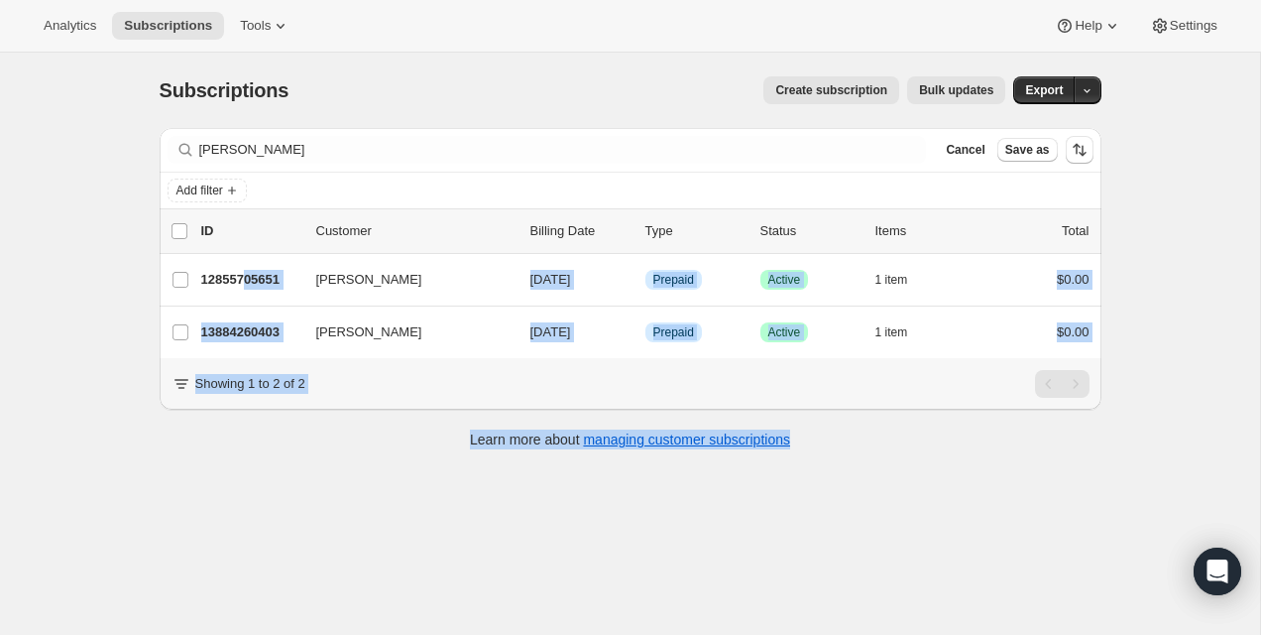
drag, startPoint x: 251, startPoint y: 276, endPoint x: 249, endPoint y: 495, distance: 219.2
click at [249, 488] on div "Subscriptions. This page is ready Subscriptions Create subscription Bulk update…" at bounding box center [630, 370] width 1260 height 635
click at [249, 495] on div "Subscriptions. This page is ready Subscriptions Create subscription Bulk update…" at bounding box center [630, 370] width 1260 height 635
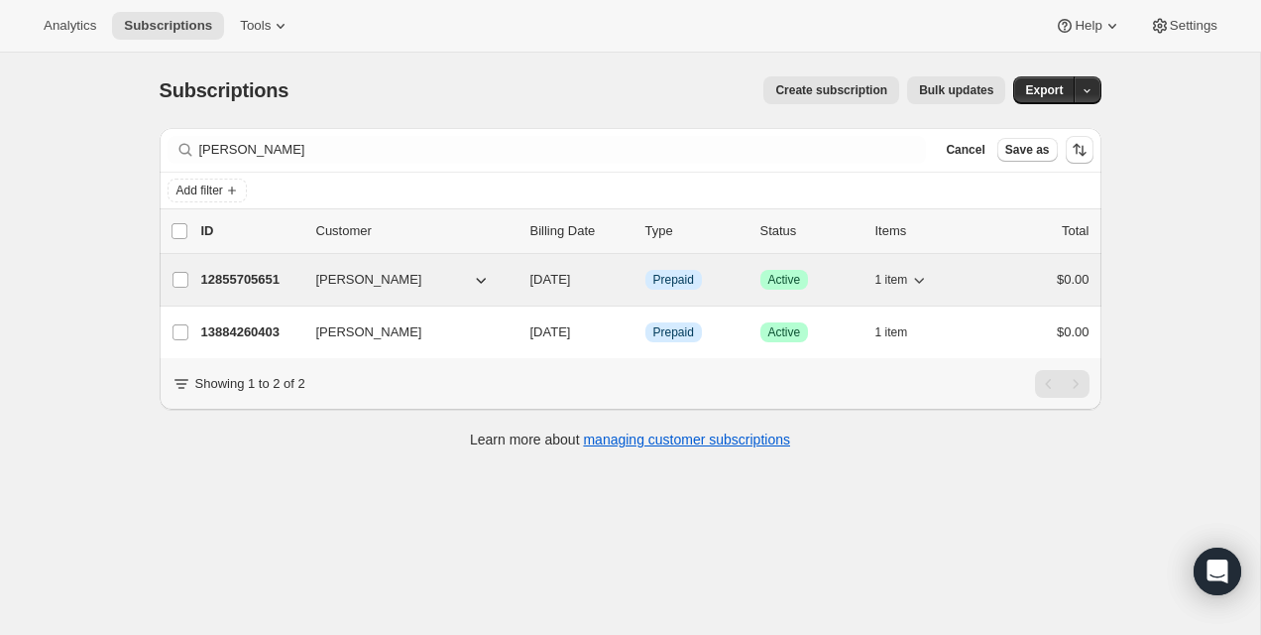
click at [267, 268] on div "12855705651 Ariane Boutin 10/10/2025 Info Prepaid Success Active 1 item $0.00" at bounding box center [645, 280] width 888 height 28
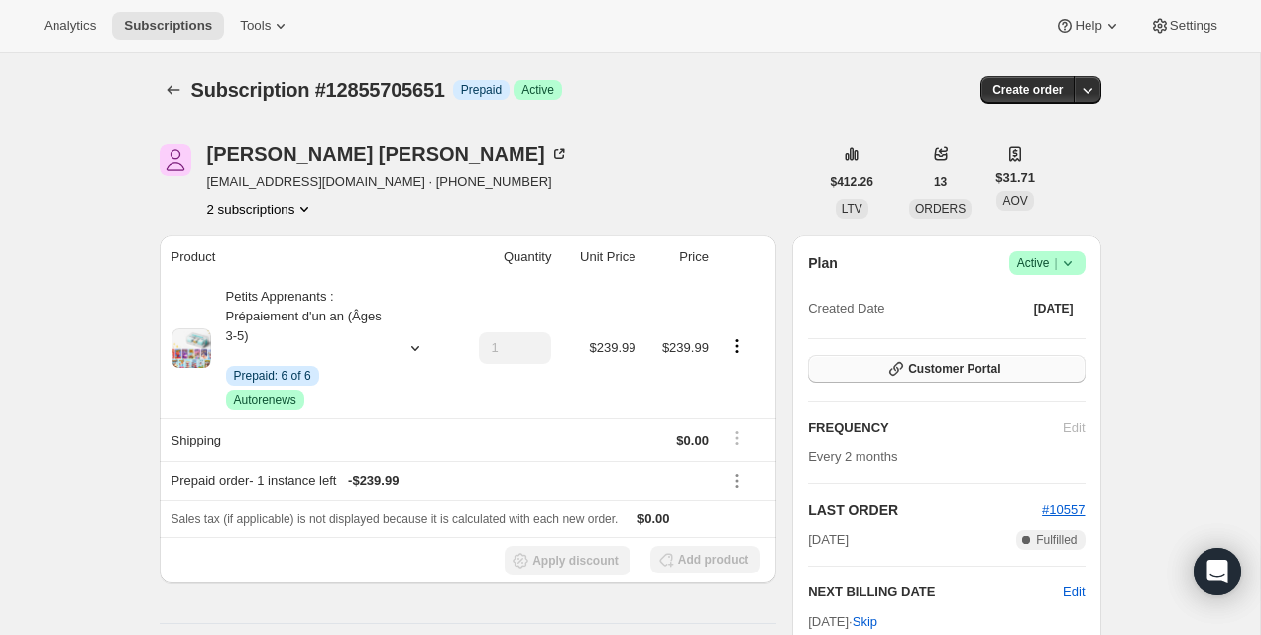
click at [980, 370] on span "Customer Portal" at bounding box center [954, 369] width 92 height 16
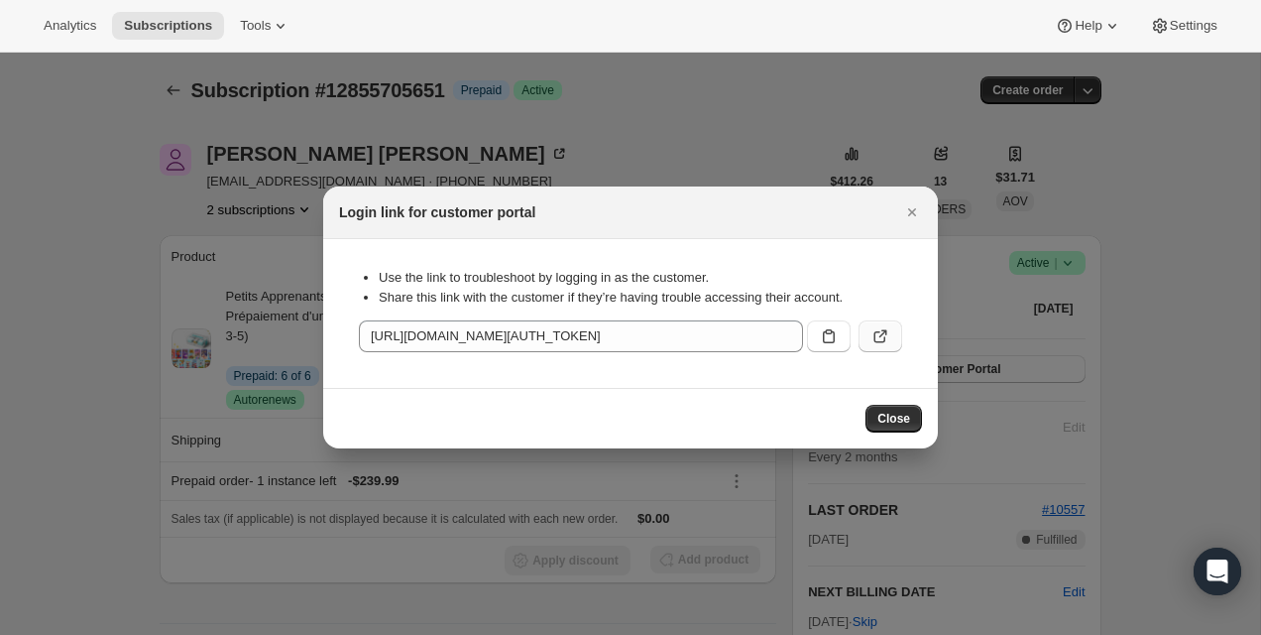
click at [892, 334] on button ":rcd:" at bounding box center [881, 336] width 44 height 32
click at [910, 203] on icon "Close" at bounding box center [912, 212] width 20 height 20
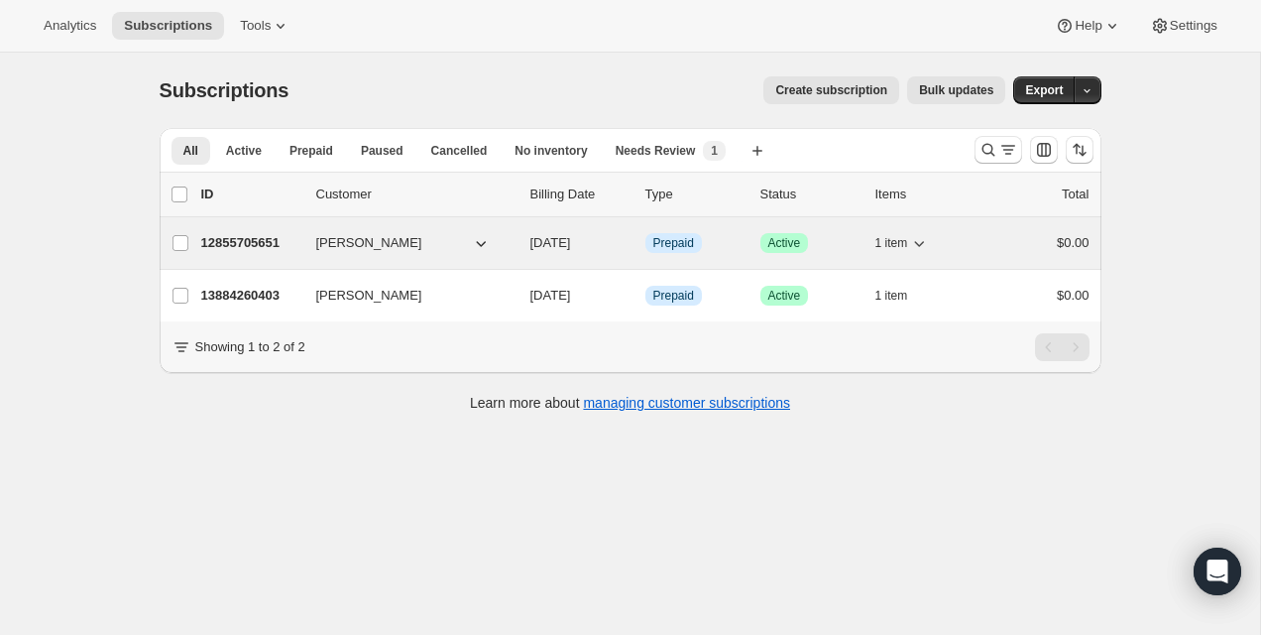
click at [217, 245] on p "12855705651" at bounding box center [250, 243] width 99 height 20
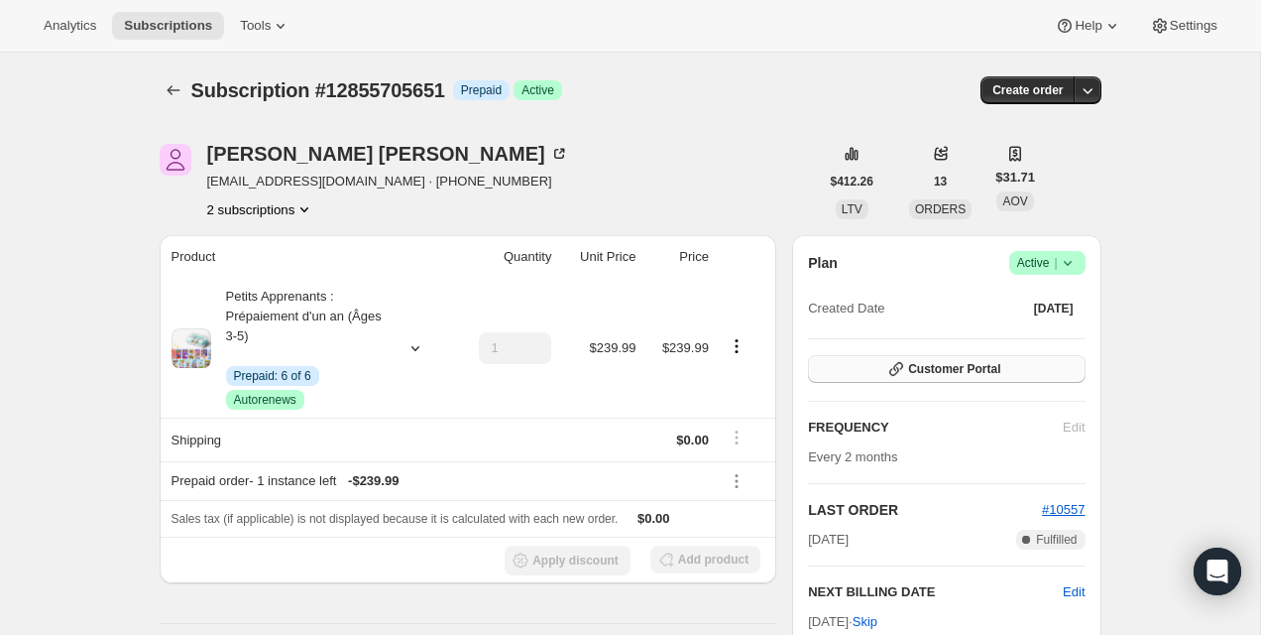
click at [933, 382] on button "Customer Portal" at bounding box center [946, 369] width 277 height 28
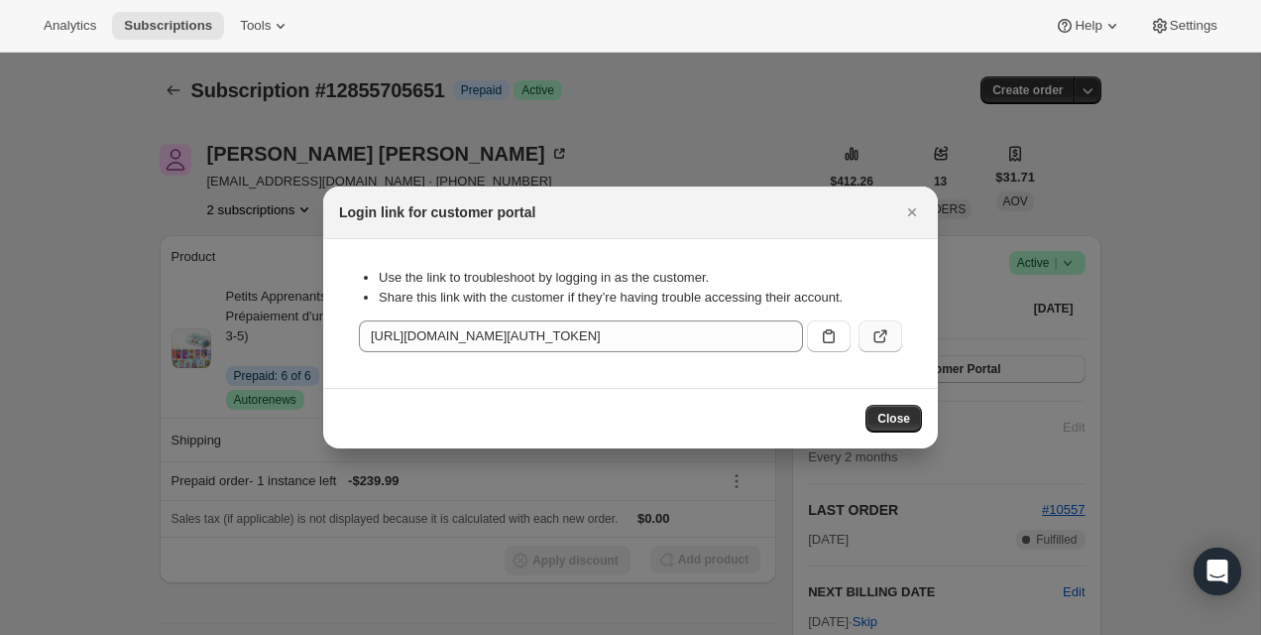
click at [882, 334] on icon ":r33:" at bounding box center [881, 336] width 20 height 20
